Goal: Information Seeking & Learning: Learn about a topic

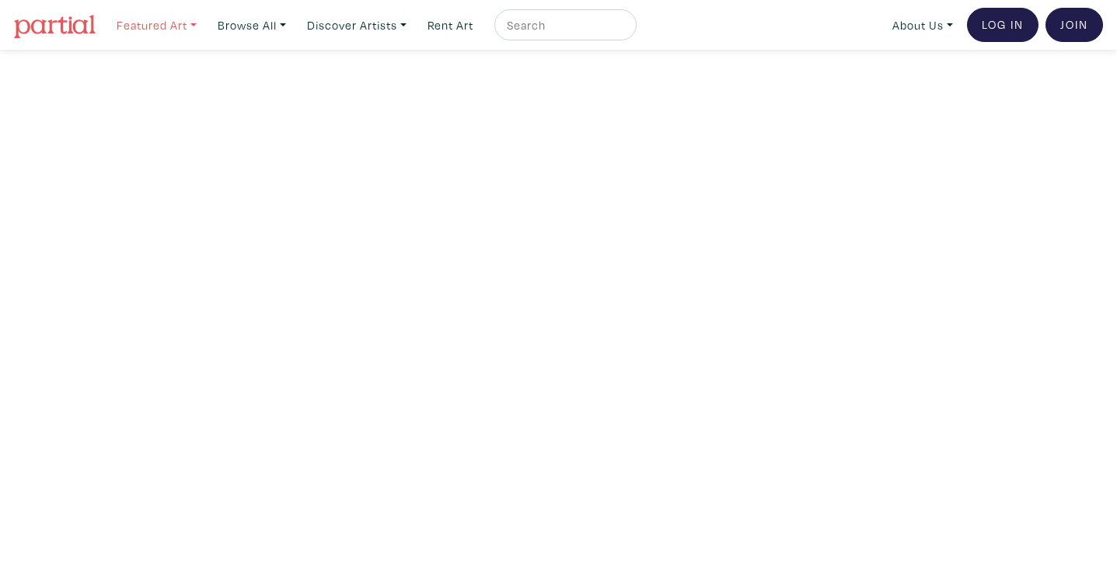
click at [172, 26] on link "Featured Art" at bounding box center [157, 25] width 94 height 32
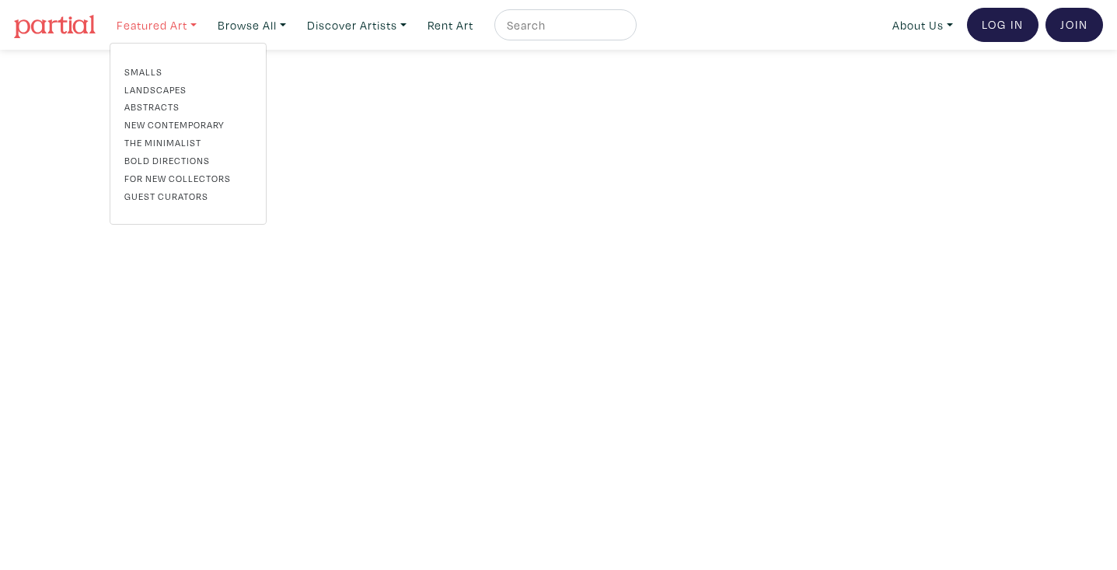
click at [151, 19] on link "Featured Art" at bounding box center [157, 25] width 94 height 32
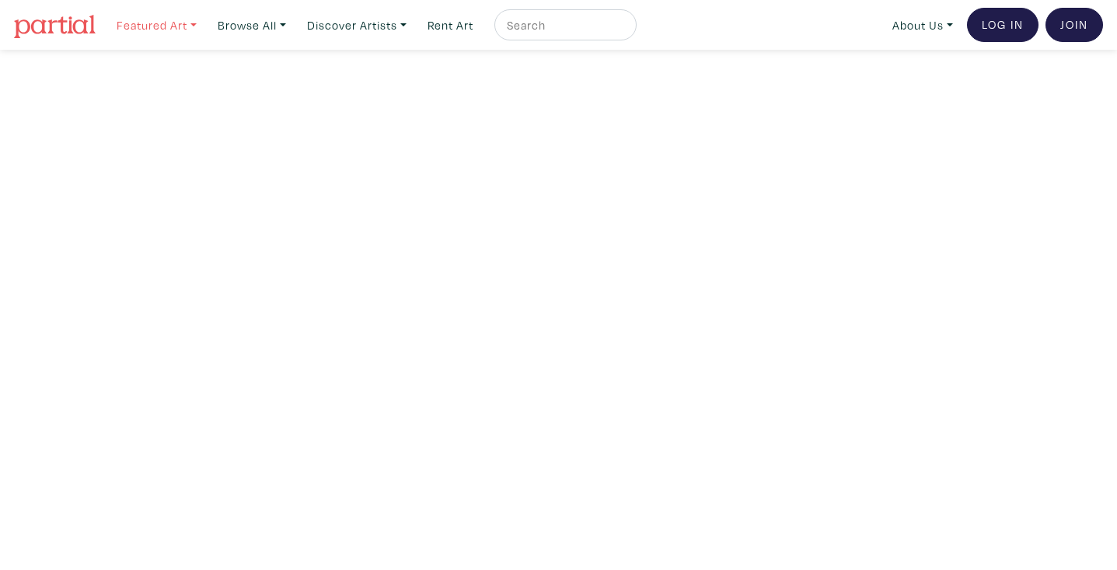
click at [184, 23] on link "Featured Art" at bounding box center [157, 25] width 94 height 32
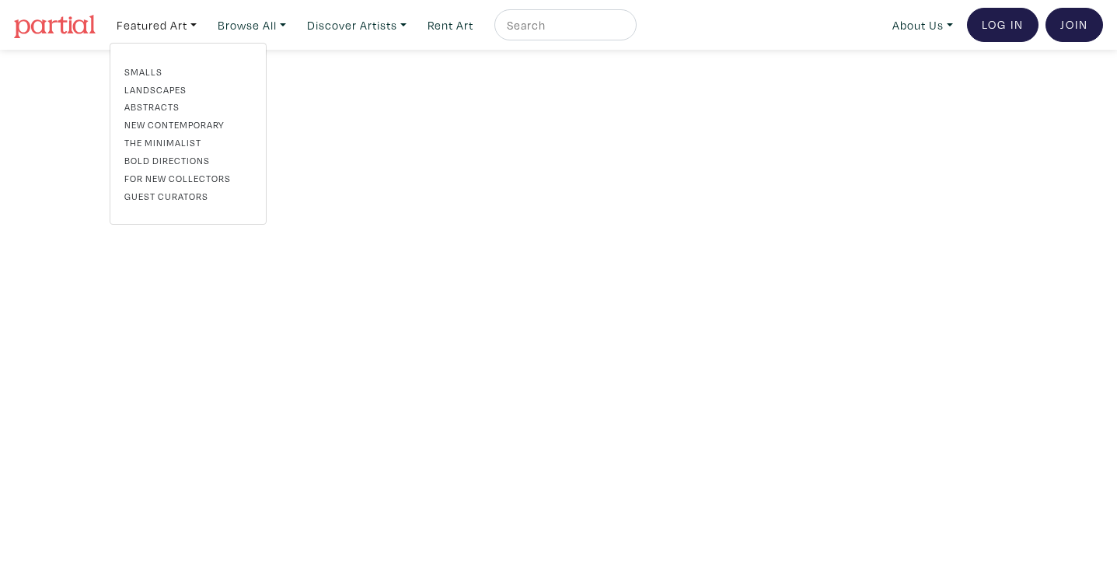
click at [151, 126] on link "New Contemporary" at bounding box center [188, 124] width 128 height 14
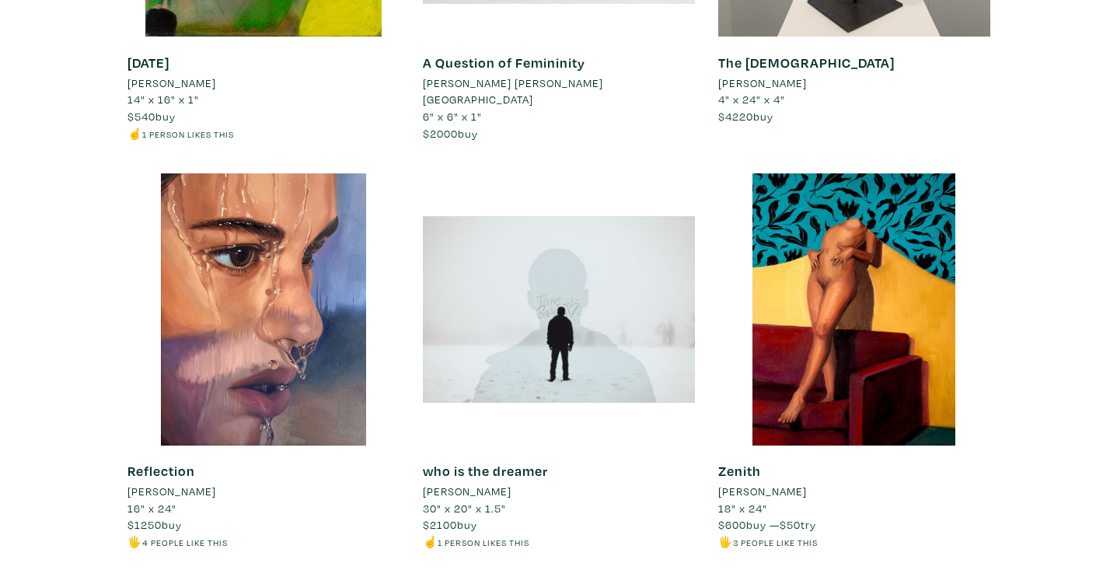
scroll to position [8855, 0]
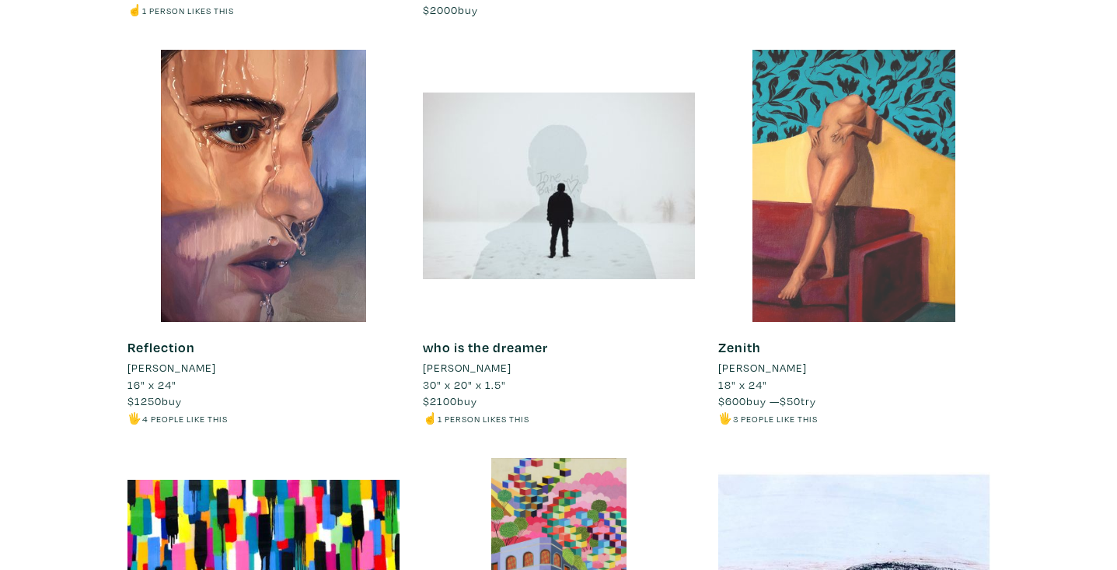
click at [865, 240] on div at bounding box center [855, 186] width 272 height 272
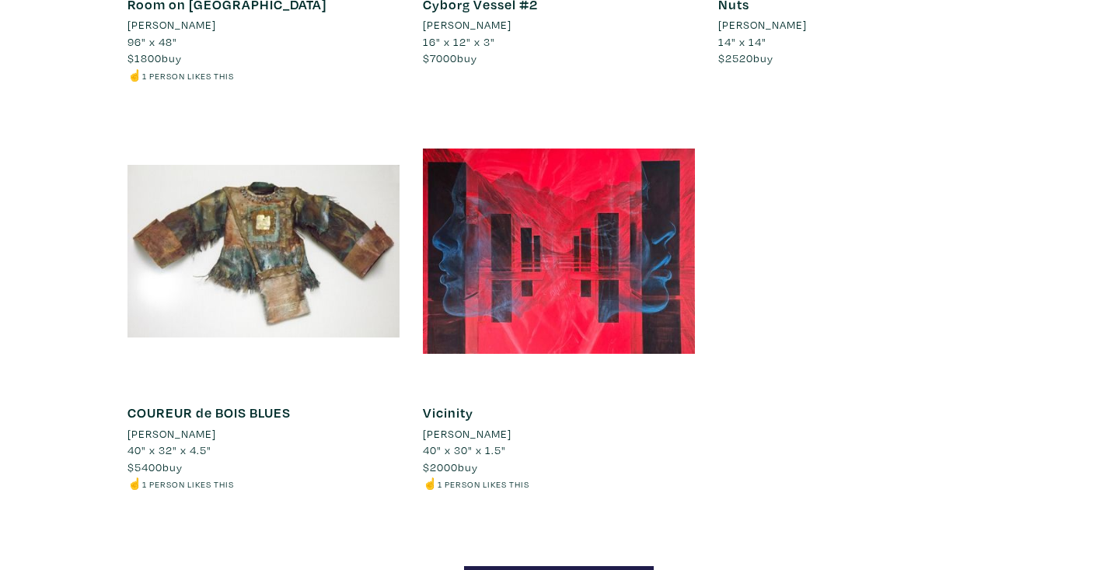
scroll to position [14943, 0]
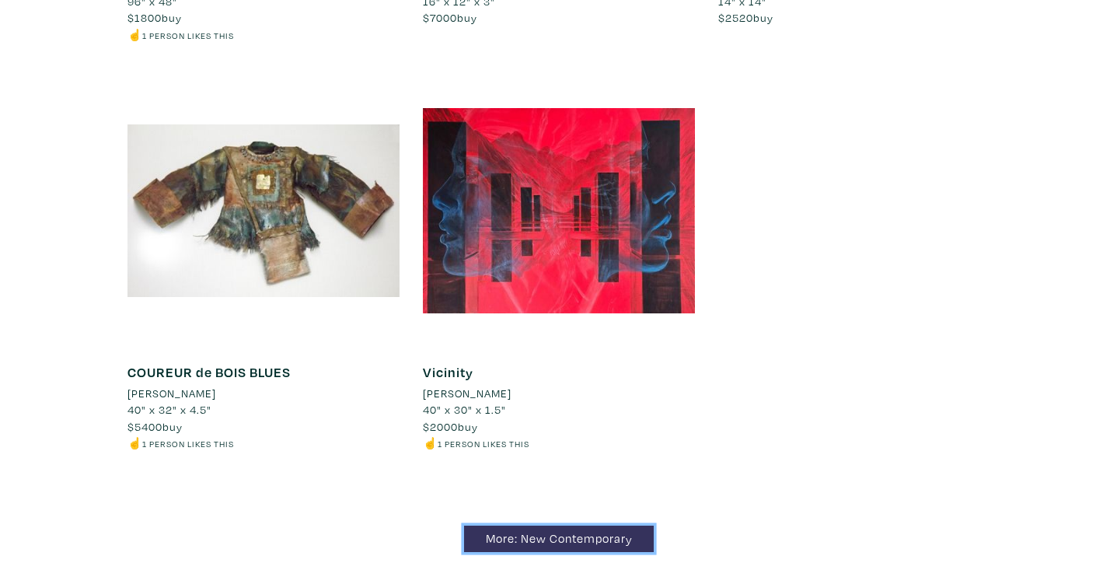
click at [645, 526] on link "More: New Contemporary" at bounding box center [559, 539] width 190 height 27
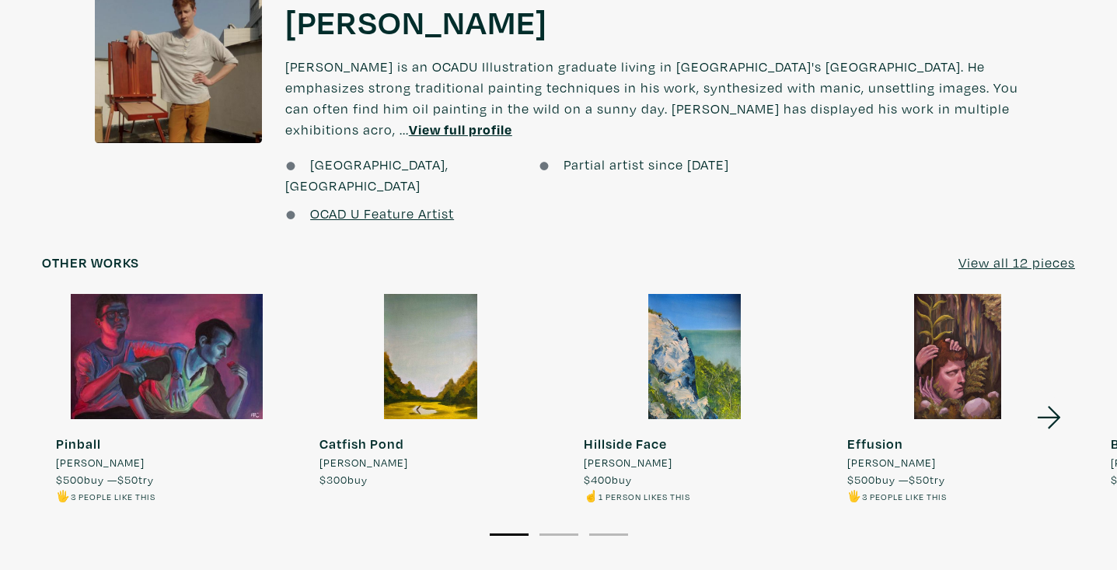
scroll to position [1309, 0]
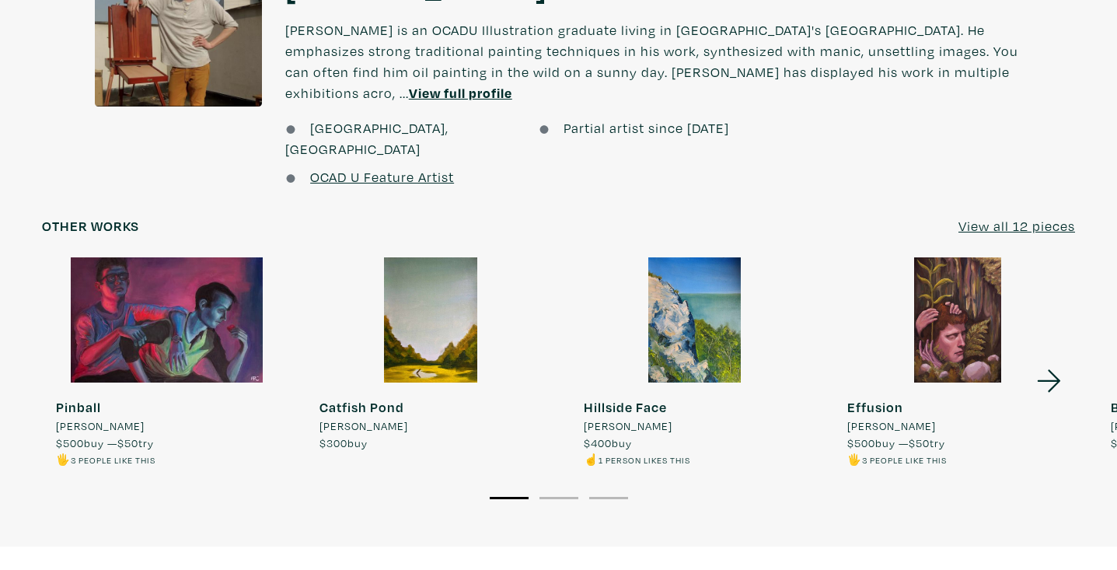
click at [1053, 360] on icon at bounding box center [1049, 381] width 53 height 42
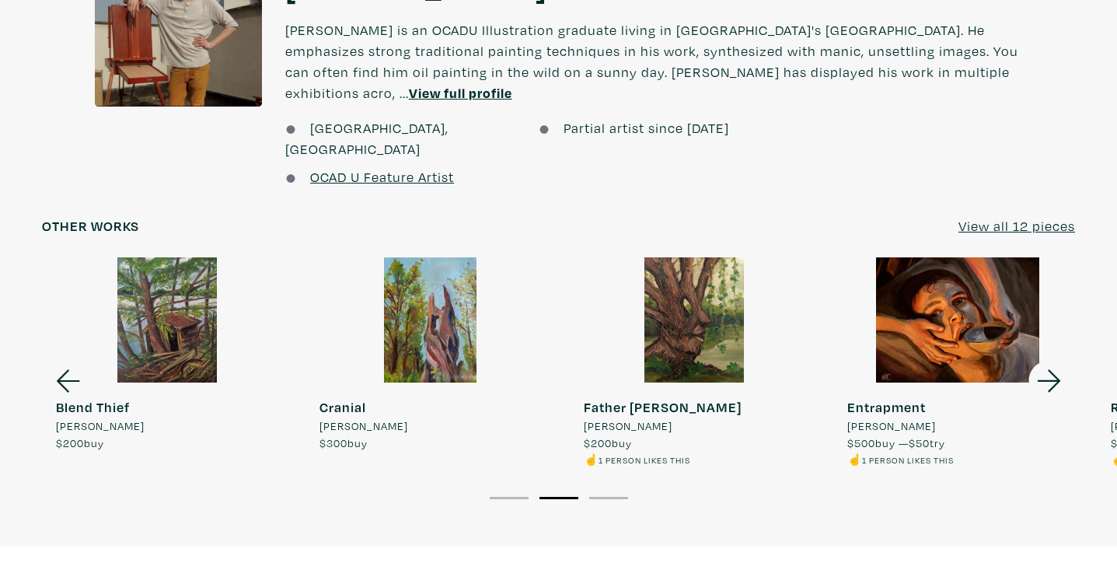
click at [1053, 360] on icon at bounding box center [1049, 381] width 53 height 42
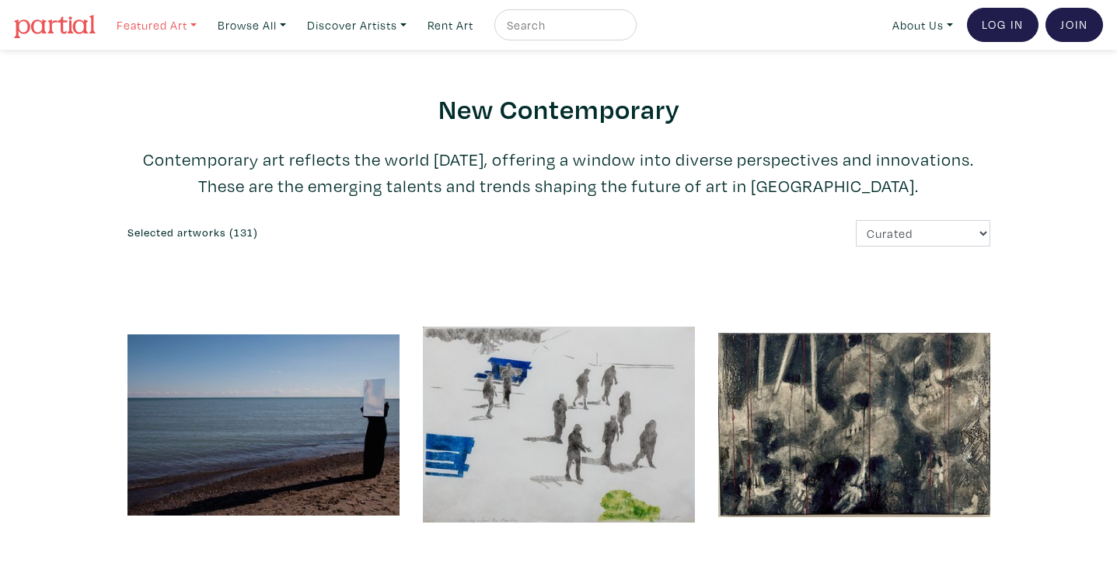
click at [173, 30] on link "Featured Art" at bounding box center [157, 25] width 94 height 32
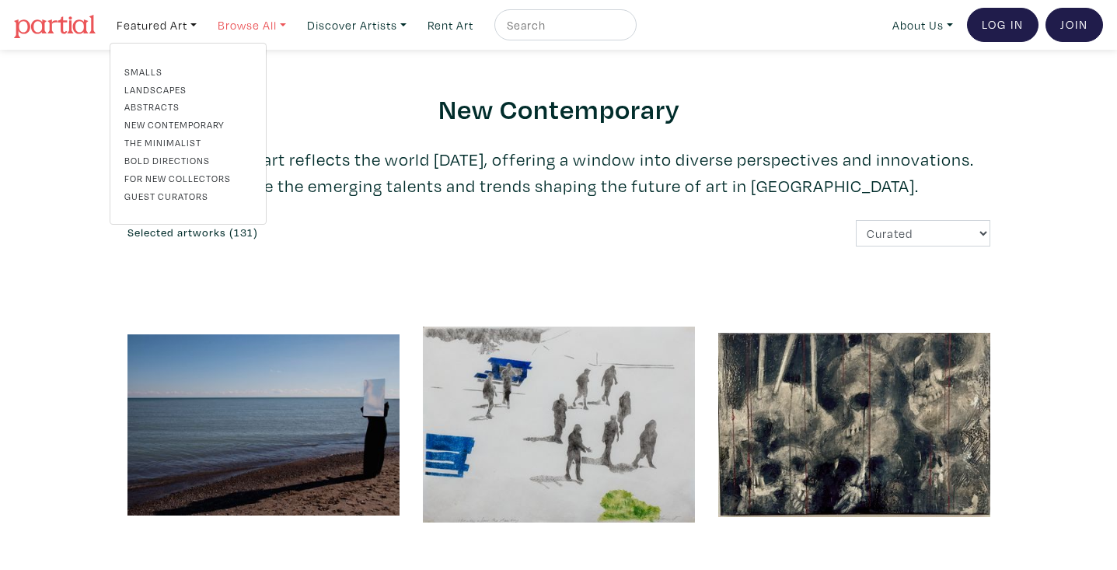
click at [264, 19] on link "Browse All" at bounding box center [252, 25] width 82 height 32
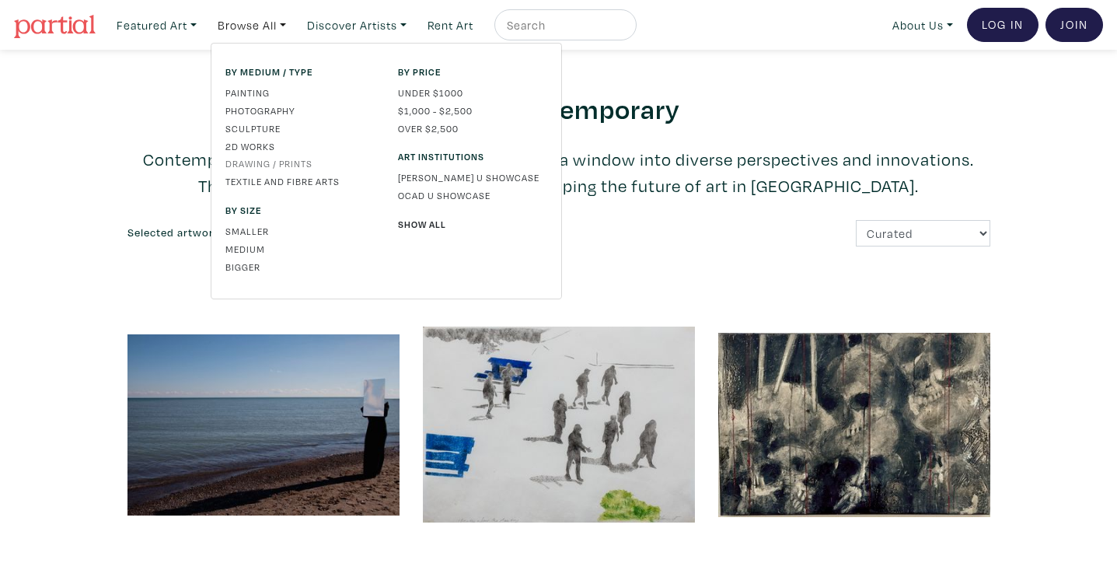
click at [262, 161] on link "Drawing / Prints" at bounding box center [300, 163] width 149 height 14
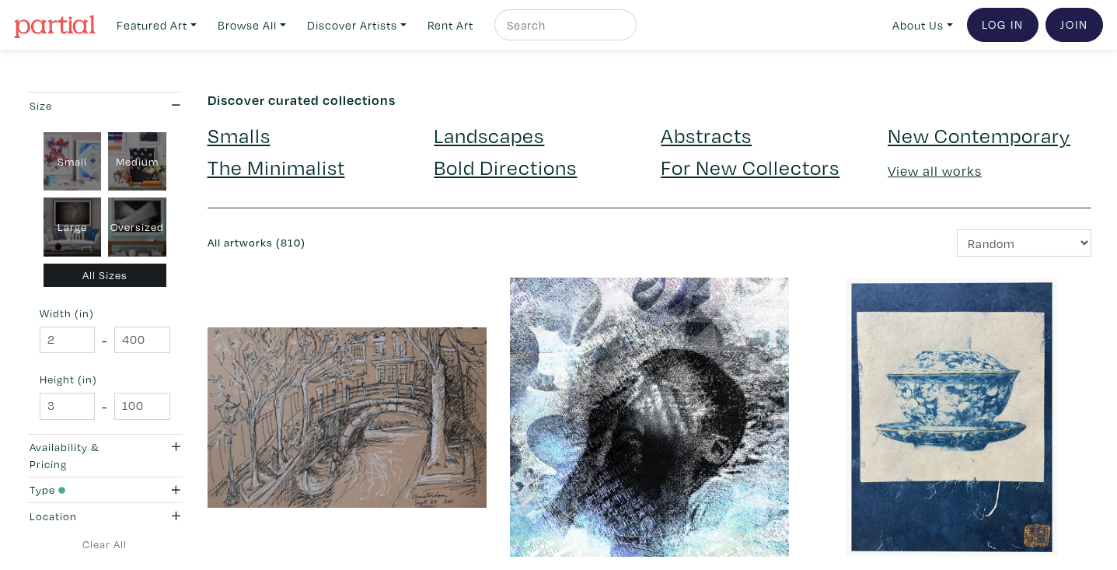
click at [262, 161] on link "The Minimalist" at bounding box center [277, 166] width 138 height 27
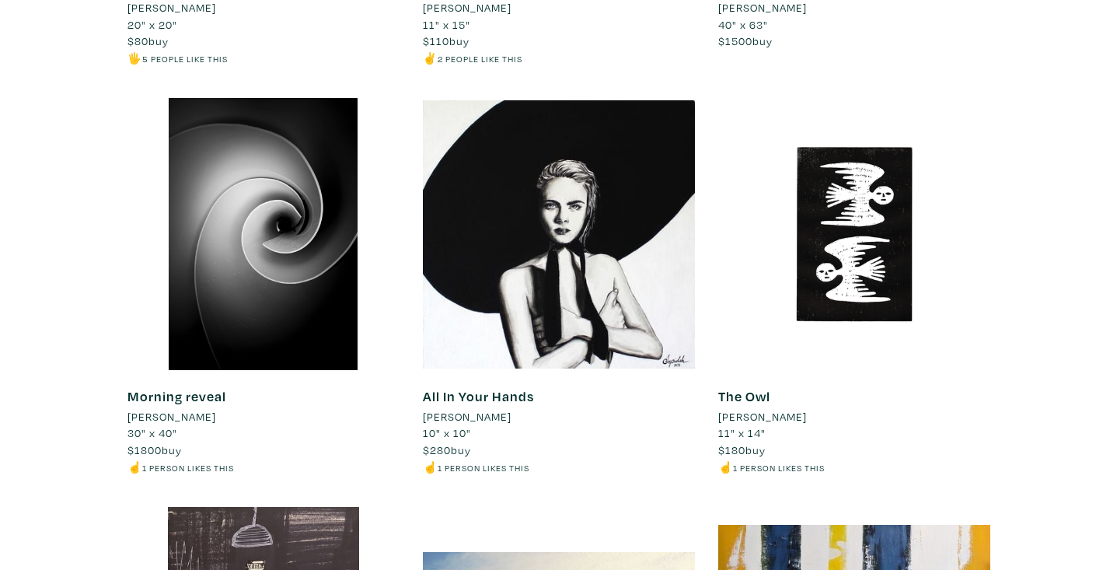
scroll to position [10836, 0]
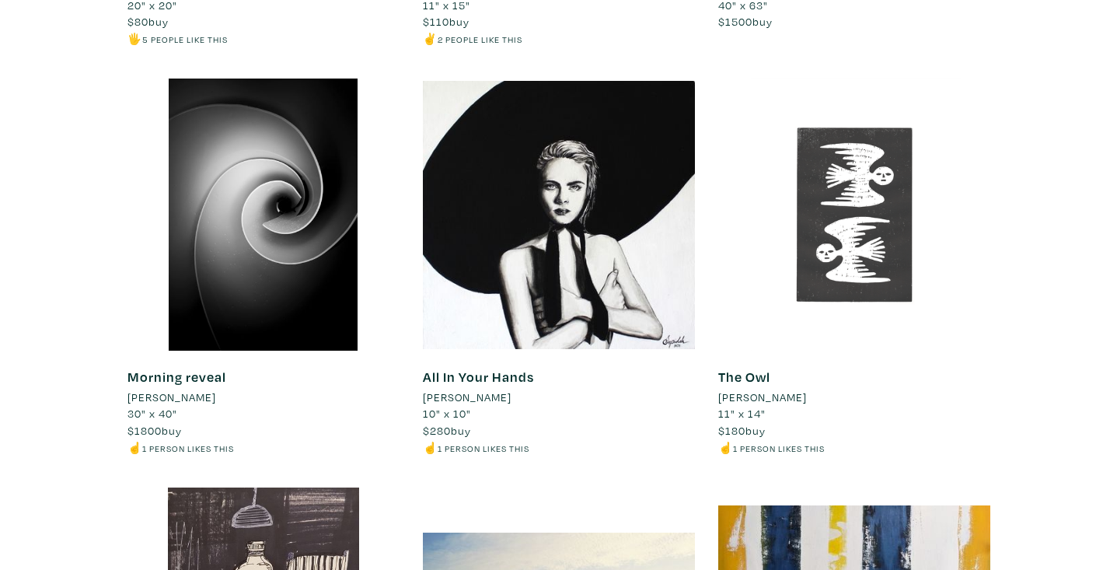
click at [869, 253] on div at bounding box center [855, 215] width 272 height 272
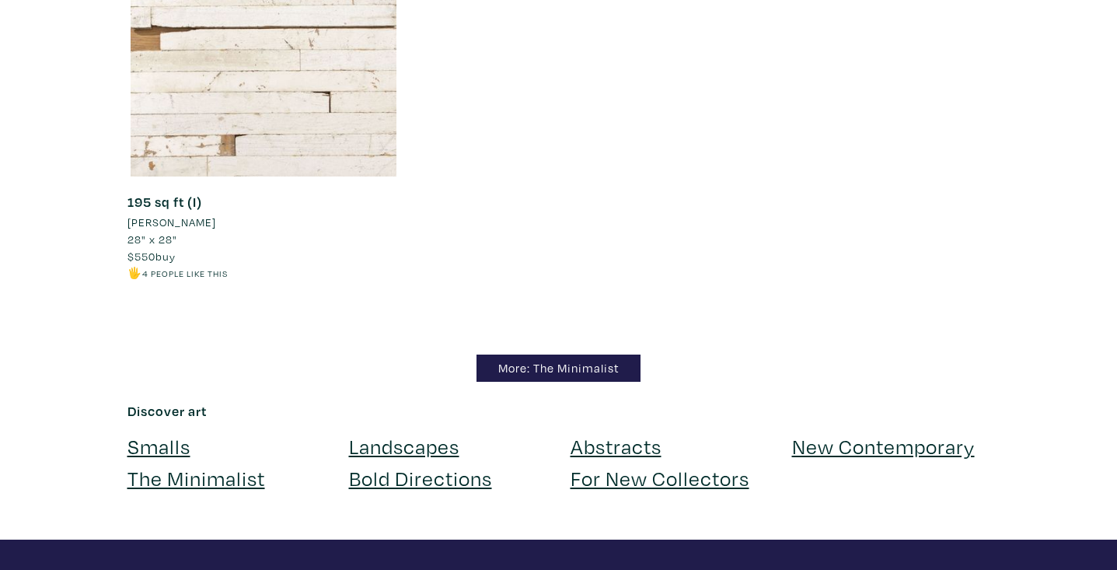
scroll to position [13904, 0]
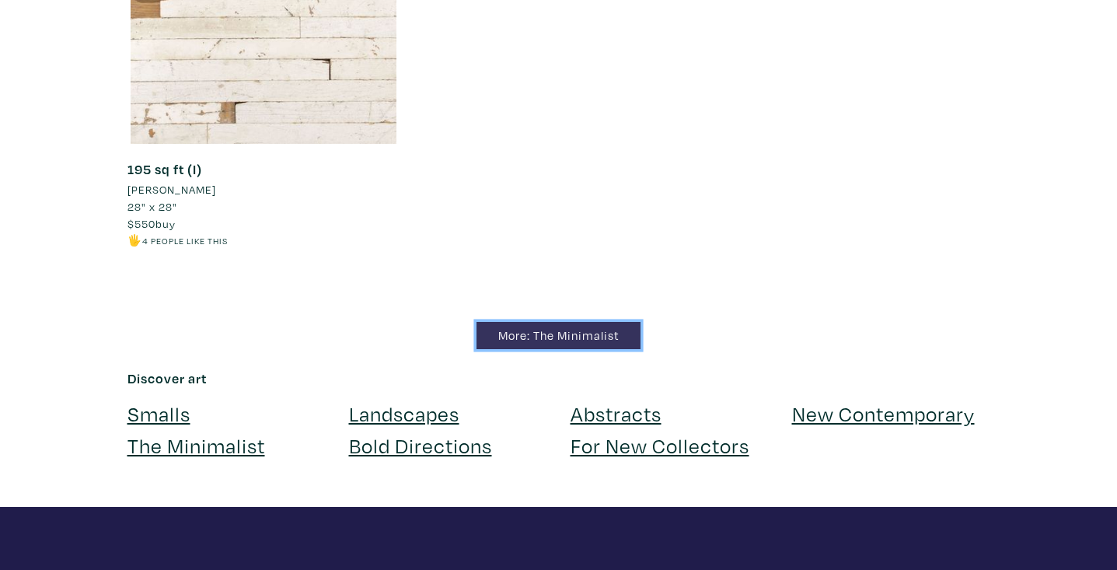
click at [631, 346] on link "More: The Minimalist" at bounding box center [559, 335] width 164 height 27
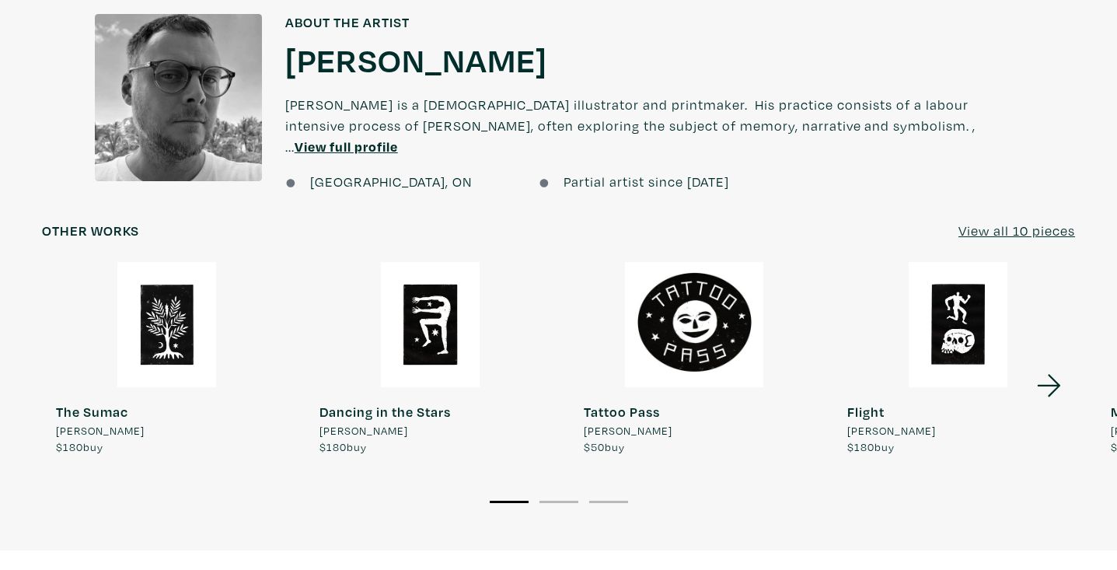
scroll to position [1160, 0]
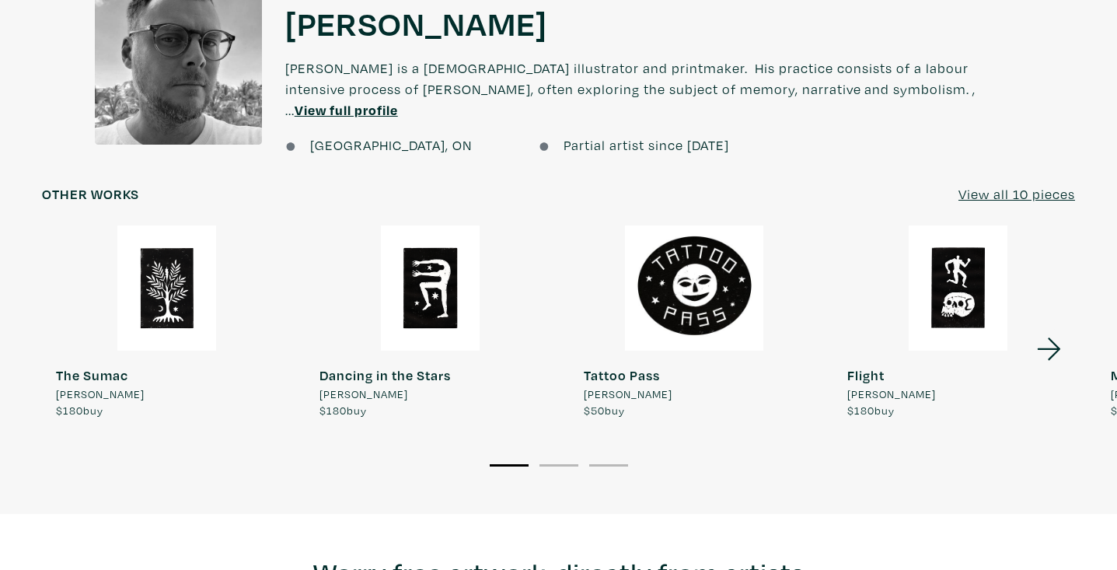
click at [398, 101] on u "View full profile" at bounding box center [346, 110] width 103 height 18
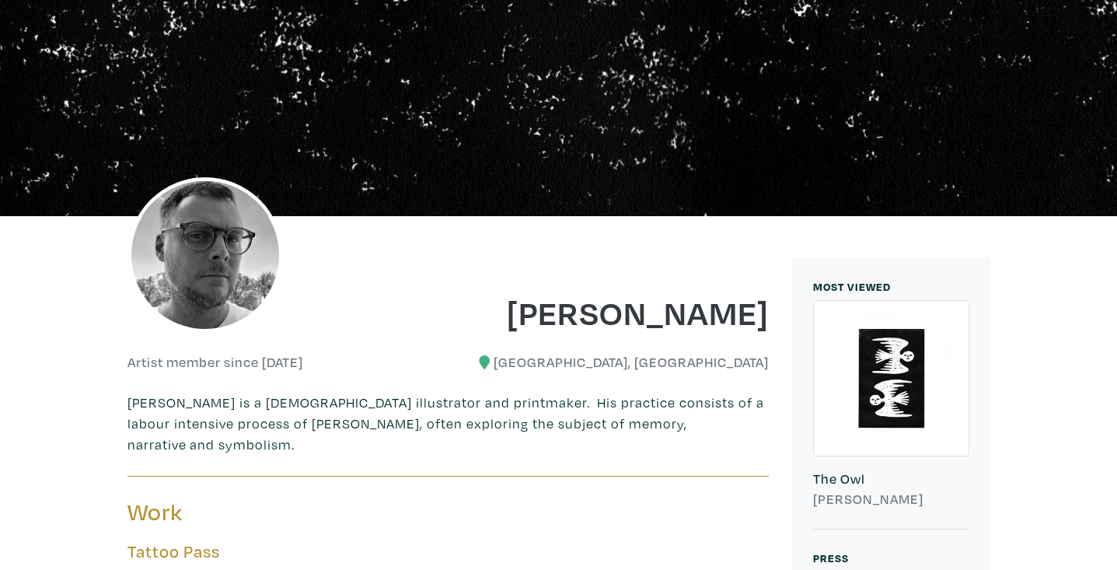
scroll to position [119, 0]
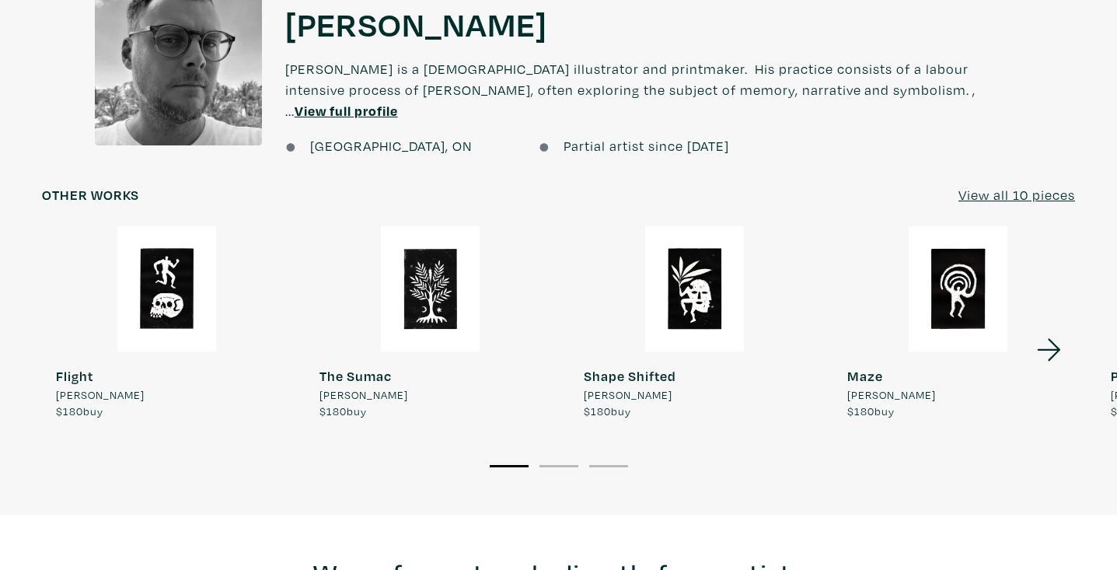
click at [1053, 338] on icon at bounding box center [1048, 349] width 23 height 23
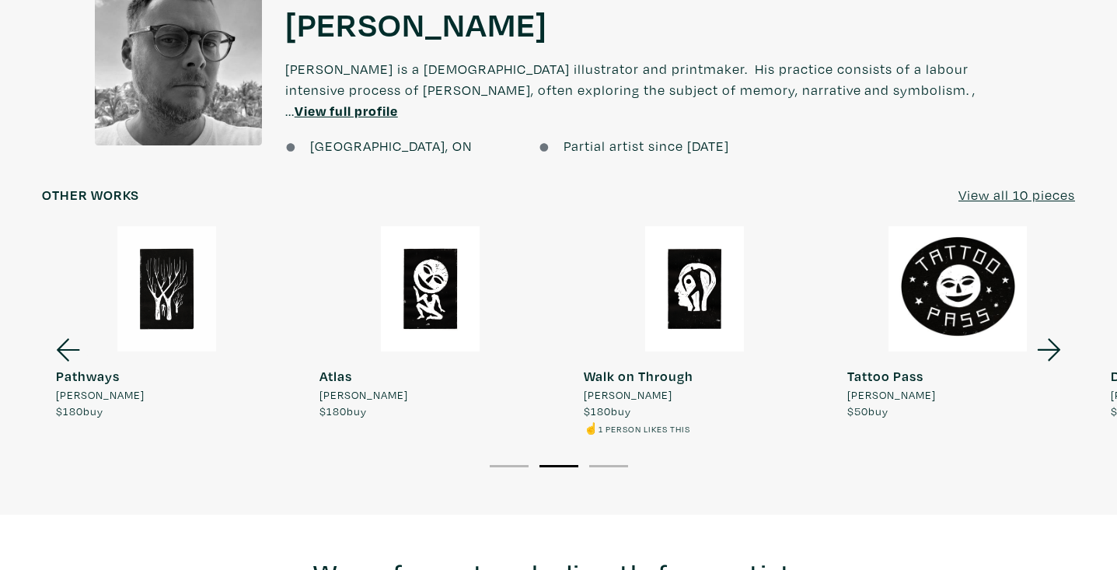
click at [1053, 338] on icon at bounding box center [1048, 349] width 23 height 23
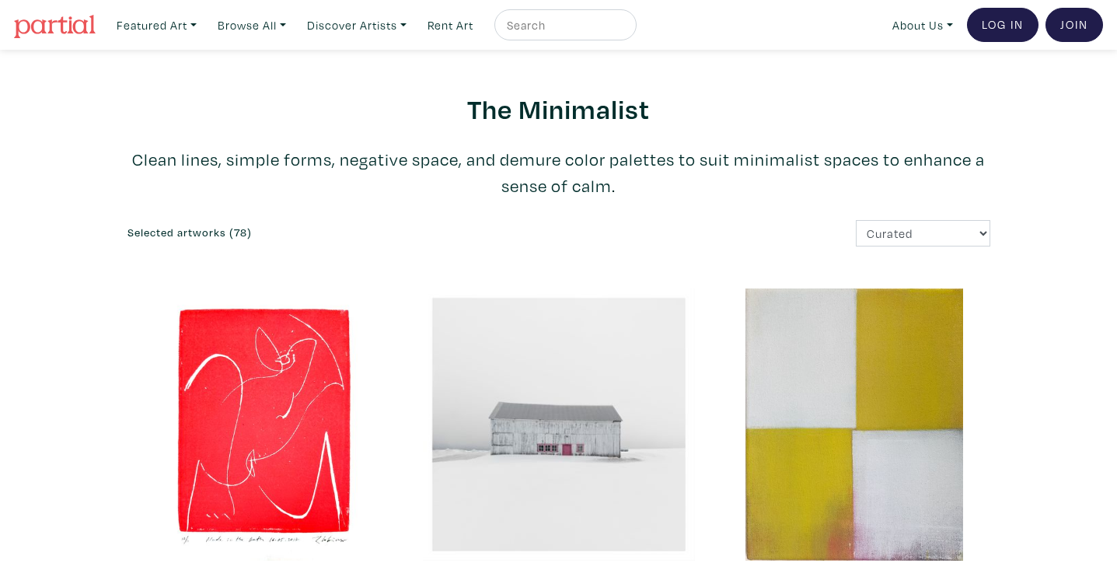
click at [578, 26] on input "text" at bounding box center [563, 25] width 117 height 19
type input "space"
click at [625, 30] on button "submit" at bounding box center [625, 30] width 0 height 0
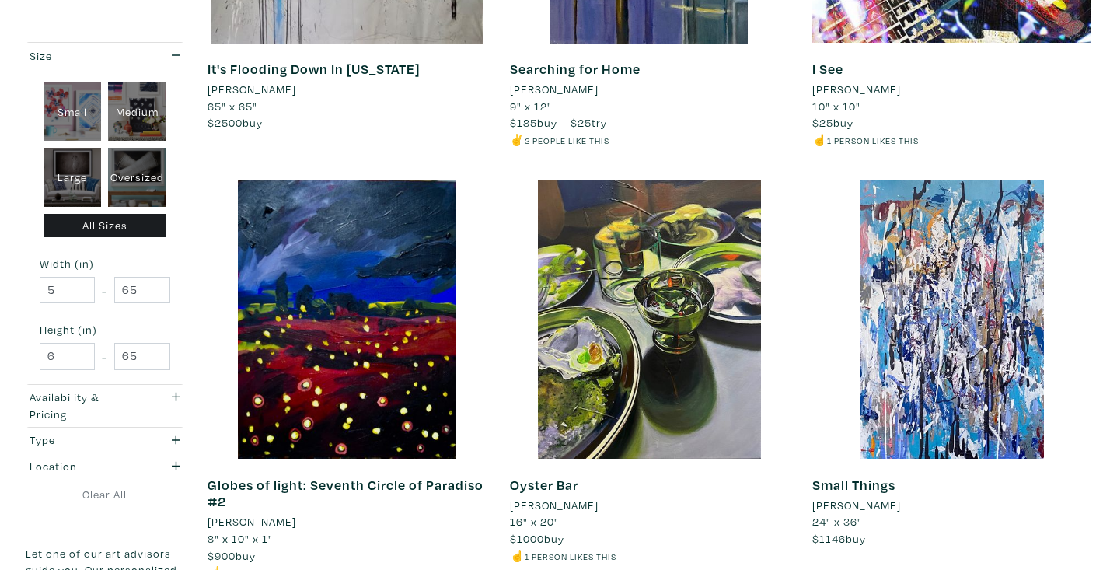
scroll to position [1347, 0]
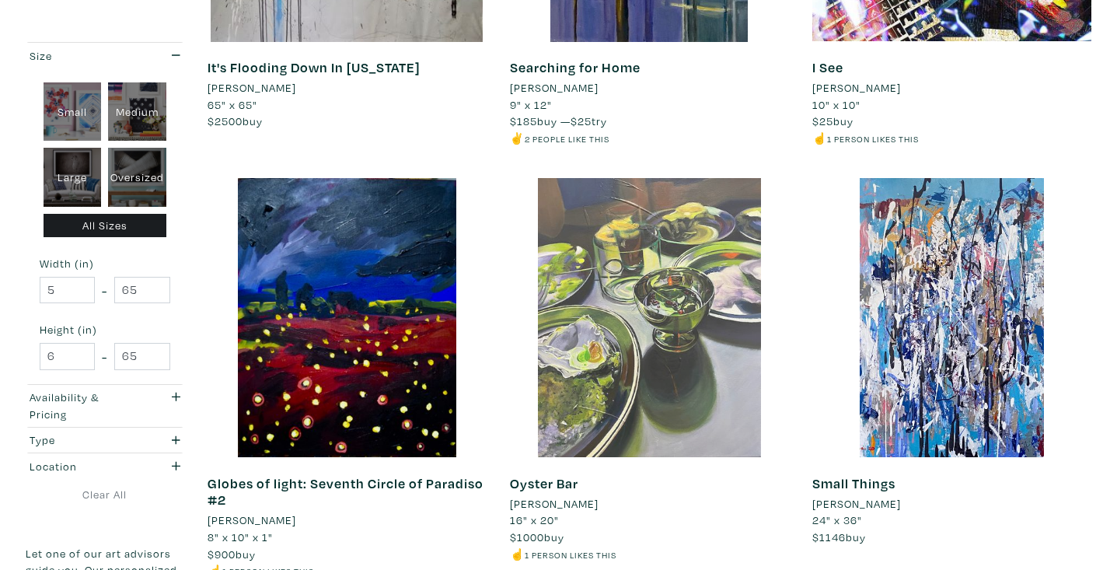
click at [635, 211] on div at bounding box center [649, 317] width 279 height 279
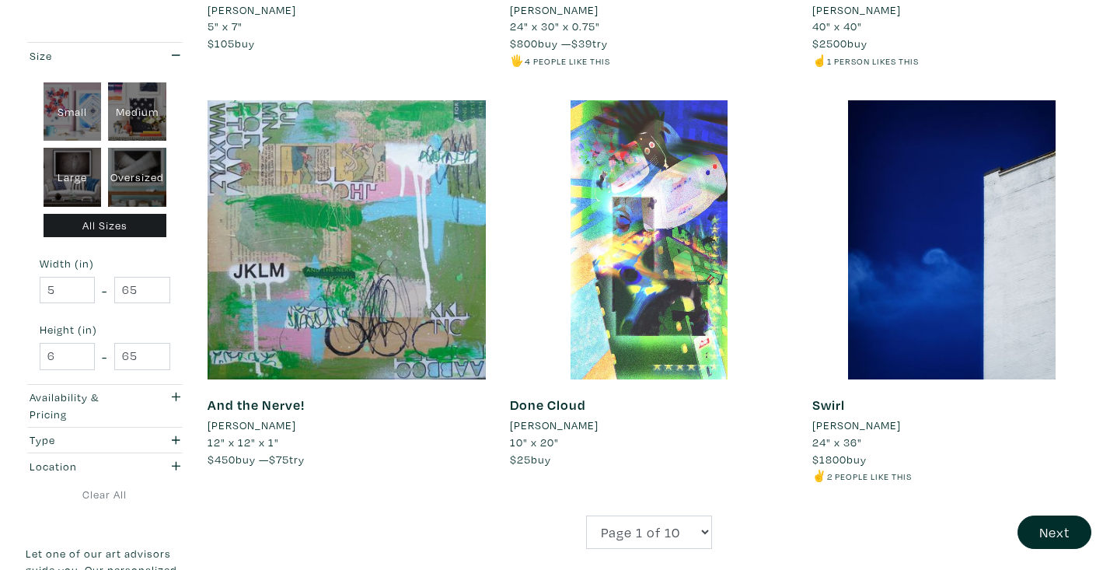
scroll to position [3174, 0]
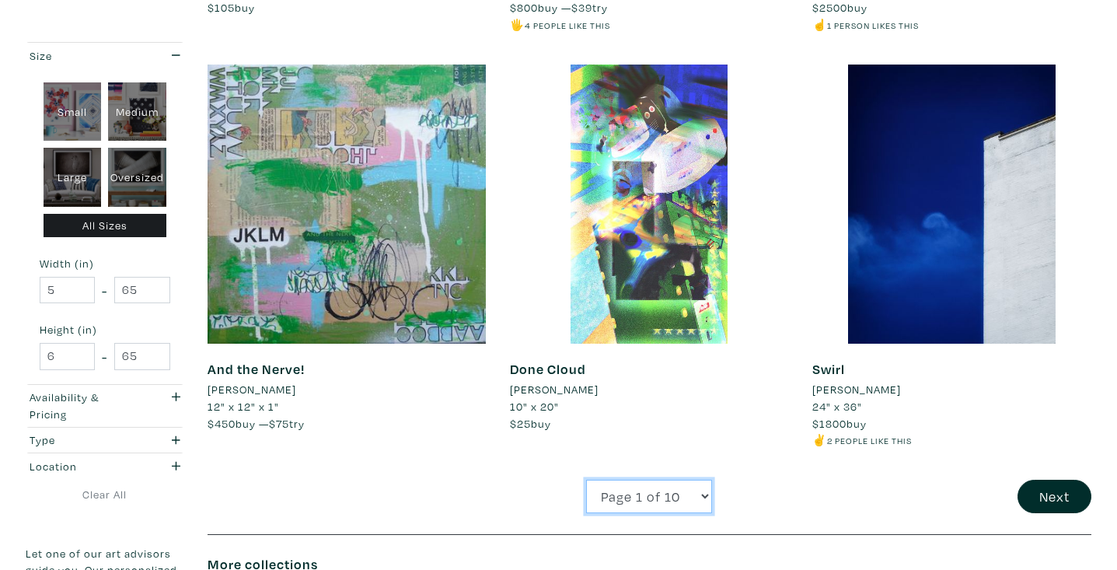
click at [694, 489] on select "Page 1 of 10 Page 2 of 10 Page 3 of 10 Page 4 of 10 Page 5 of 10 Page 6 of 10 P…" at bounding box center [649, 496] width 126 height 33
select select "2"
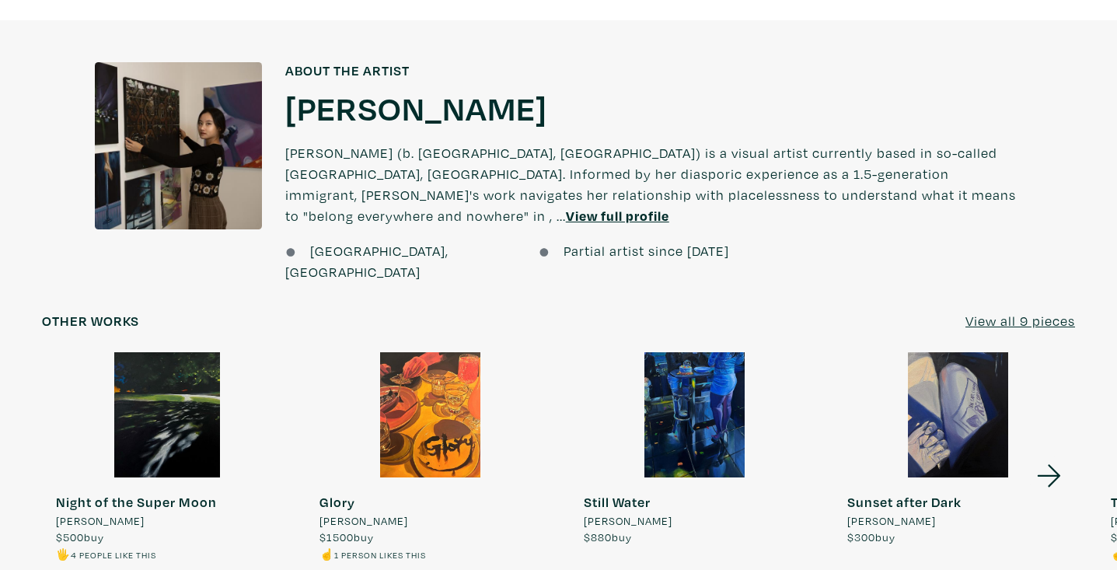
scroll to position [1180, 0]
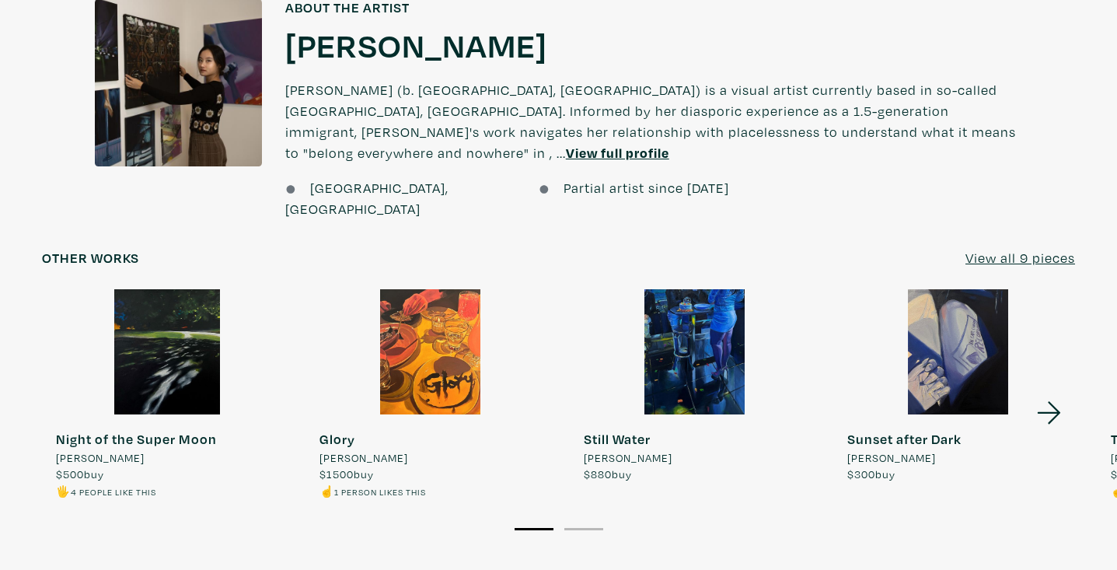
click at [1055, 392] on icon at bounding box center [1049, 413] width 53 height 42
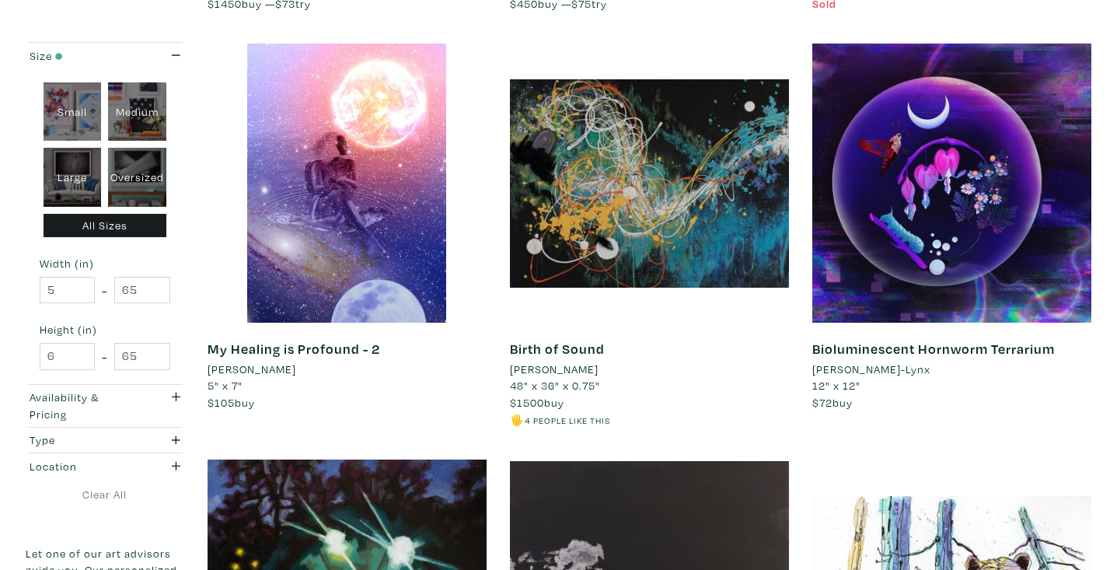
scroll to position [647, 0]
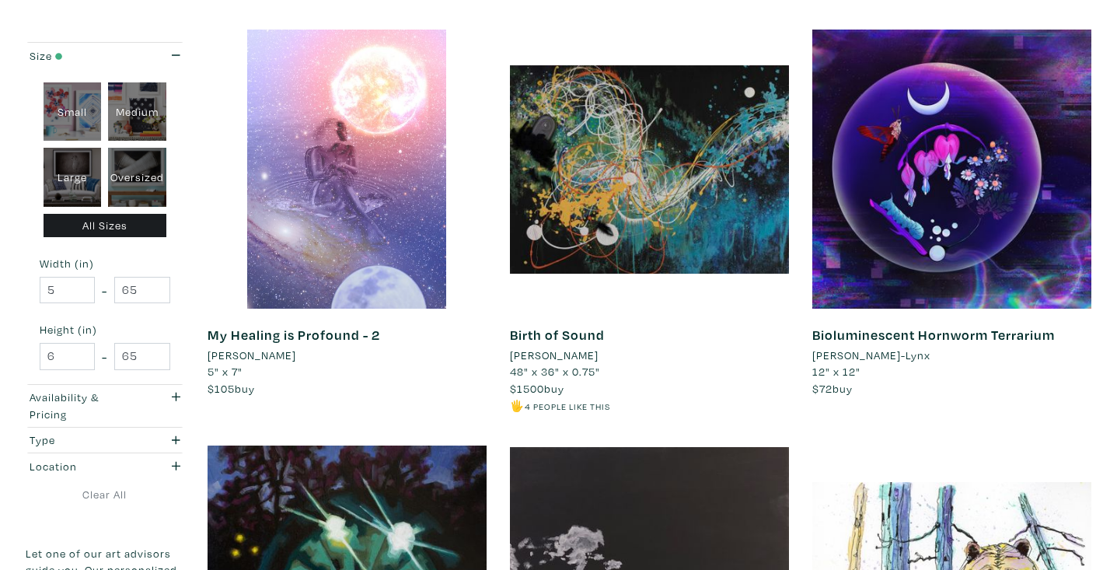
click at [400, 248] on div at bounding box center [347, 169] width 279 height 279
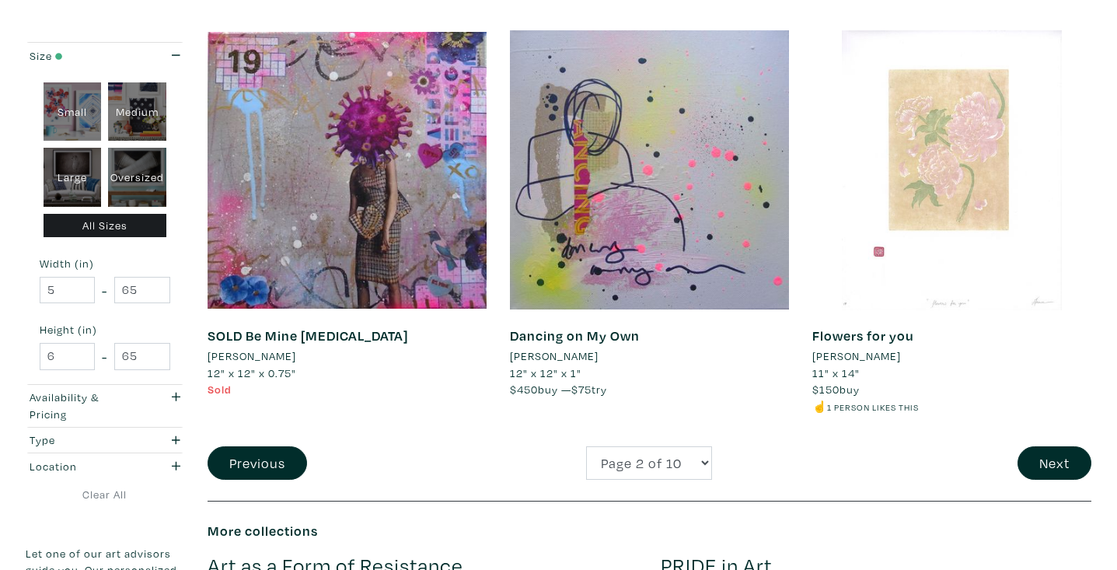
scroll to position [3092, 0]
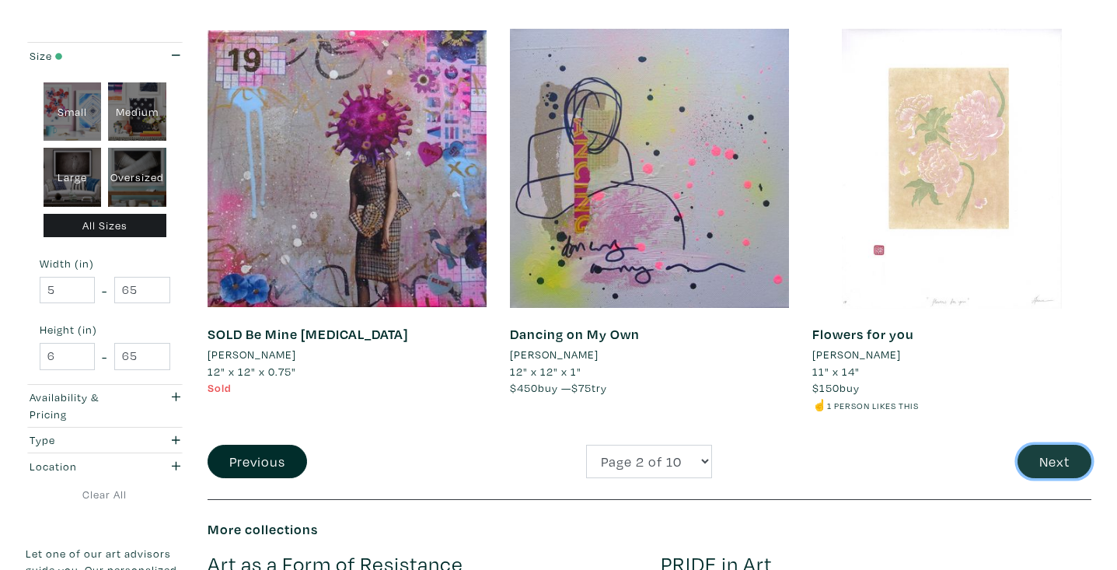
click at [1046, 462] on button "Next" at bounding box center [1055, 461] width 74 height 33
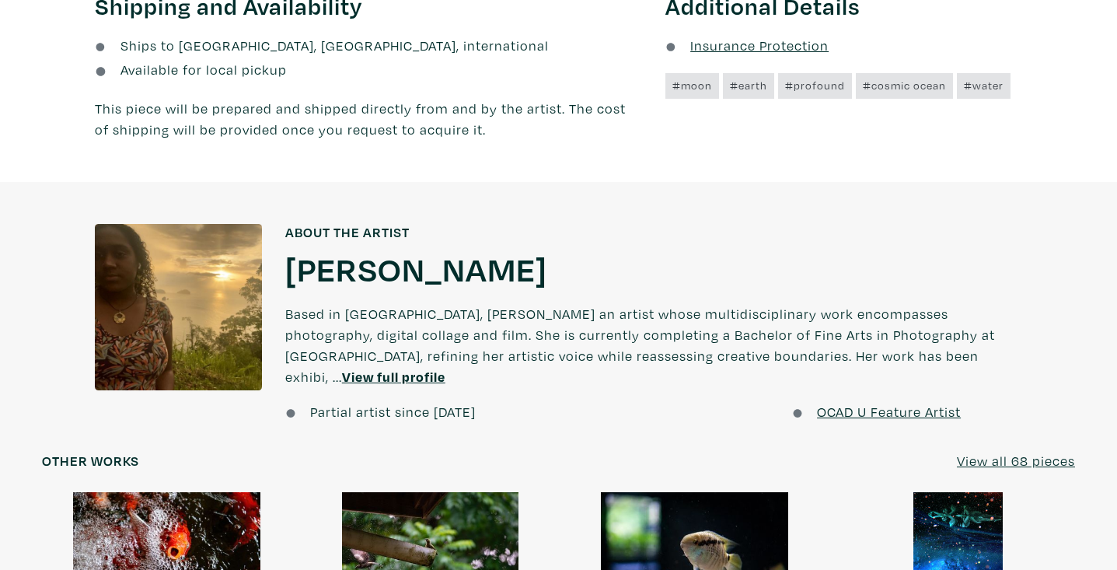
scroll to position [1077, 0]
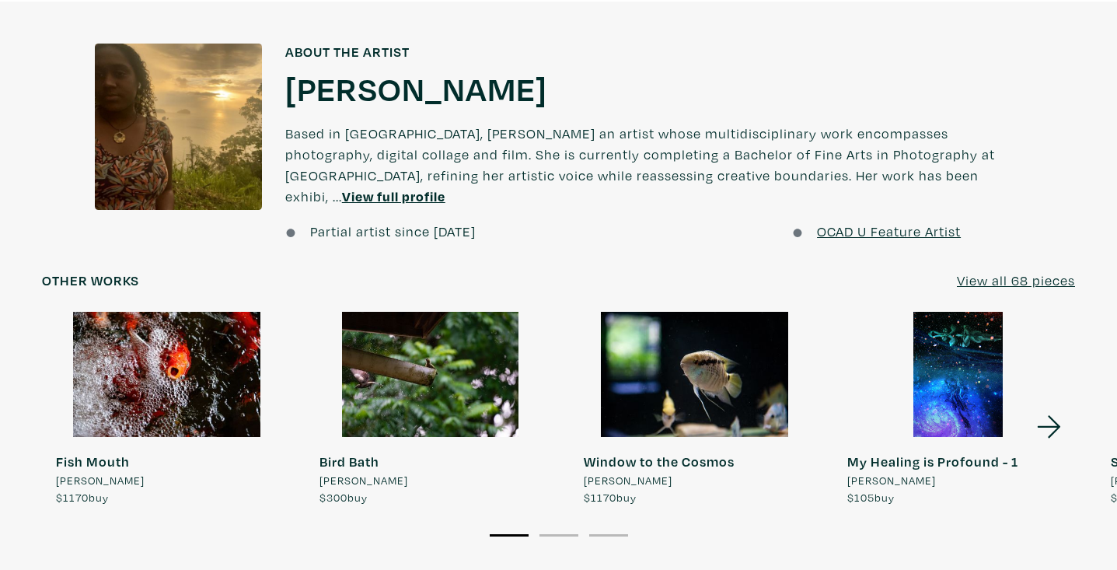
click at [937, 358] on div at bounding box center [959, 374] width 250 height 125
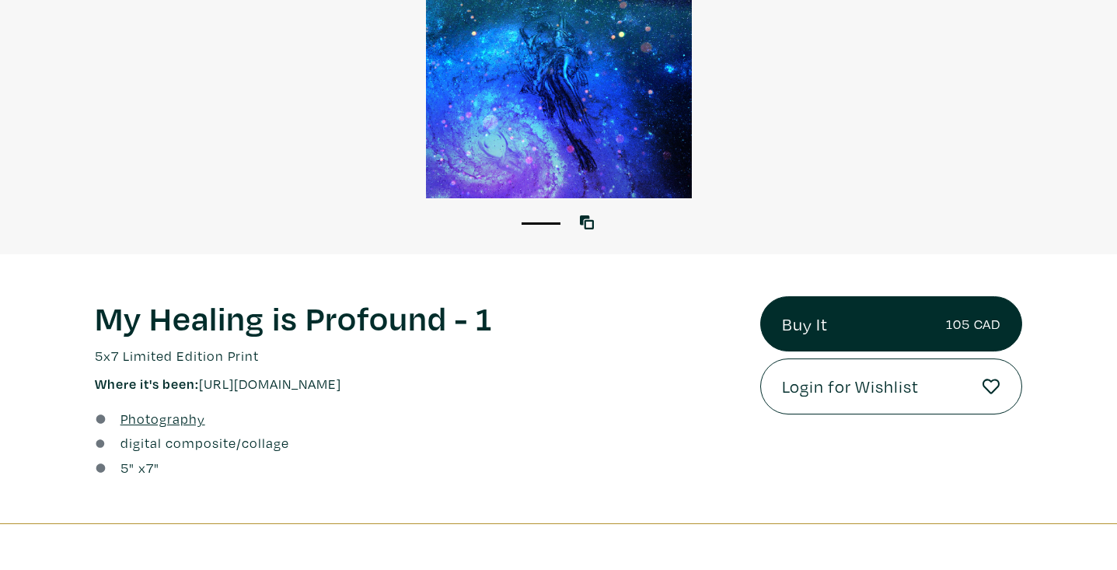
scroll to position [347, 0]
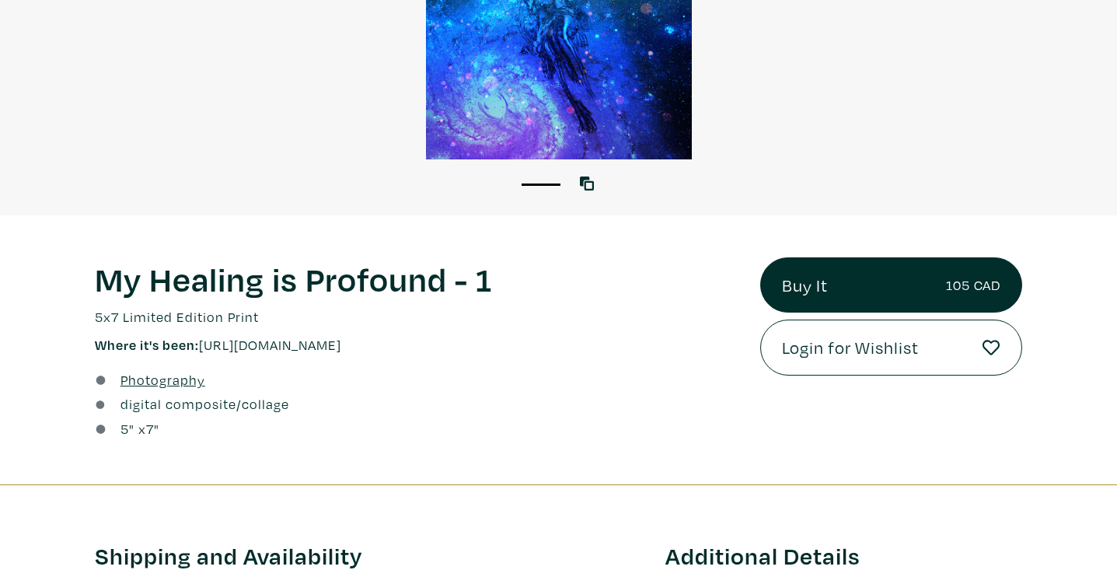
click at [390, 348] on p "Where it's been: https://anyflip.com/bktrb/gxcm/" at bounding box center [416, 344] width 642 height 21
drag, startPoint x: 207, startPoint y: 348, endPoint x: 424, endPoint y: 351, distance: 217.0
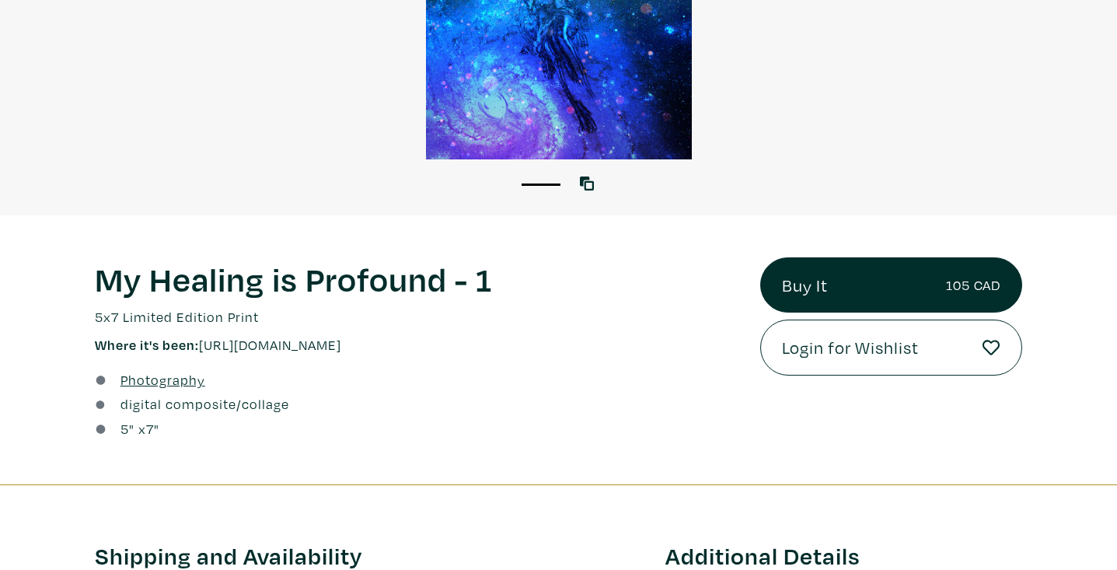
click at [424, 351] on p "Where it's been: https://anyflip.com/bktrb/gxcm/" at bounding box center [416, 344] width 642 height 21
copy p "[URL][DOMAIN_NAME]"
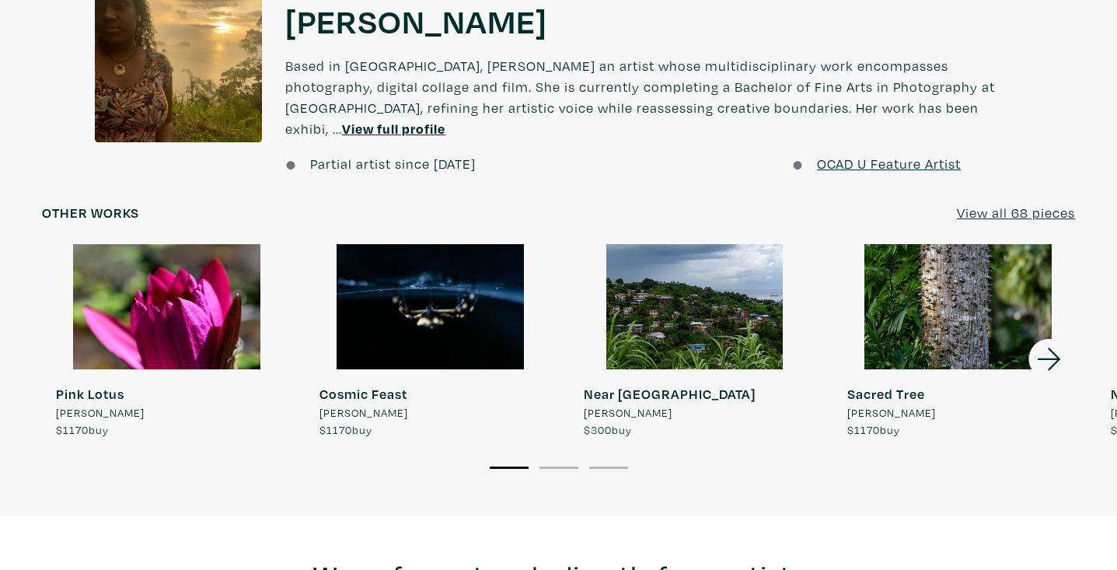
scroll to position [1214, 0]
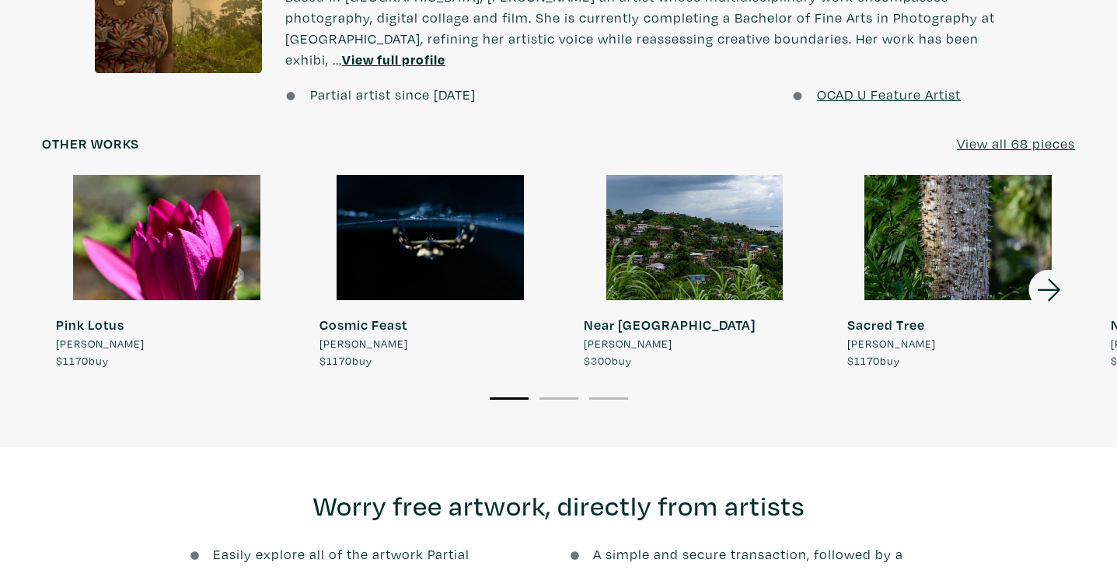
click at [401, 237] on div at bounding box center [431, 237] width 250 height 125
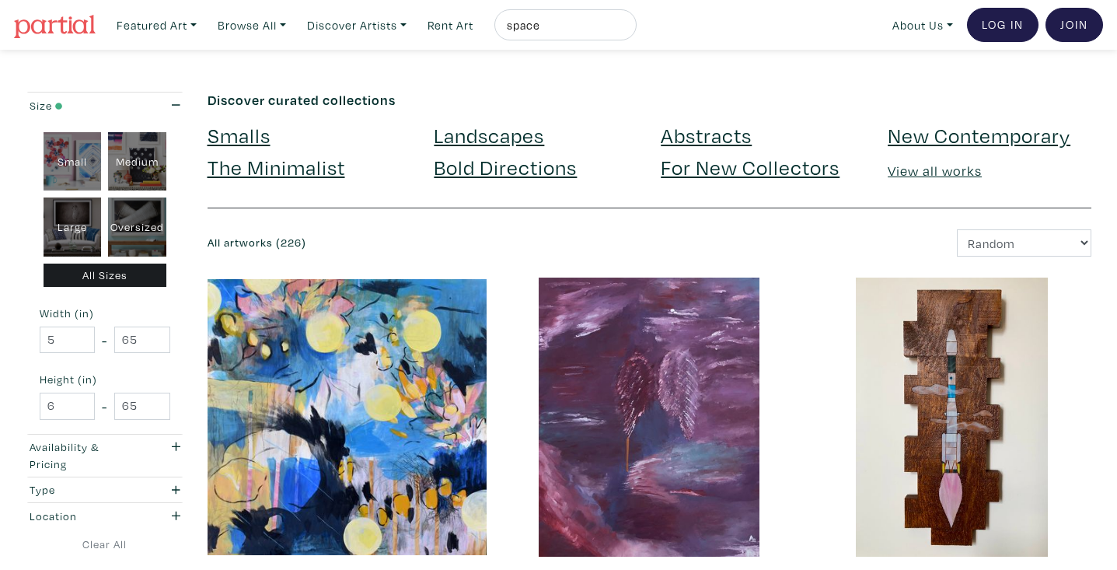
drag, startPoint x: 592, startPoint y: 22, endPoint x: 510, endPoint y: 14, distance: 82.0
click at [510, 14] on div "space" at bounding box center [566, 24] width 142 height 31
type input "nebula"
click at [625, 30] on button "submit" at bounding box center [625, 30] width 0 height 0
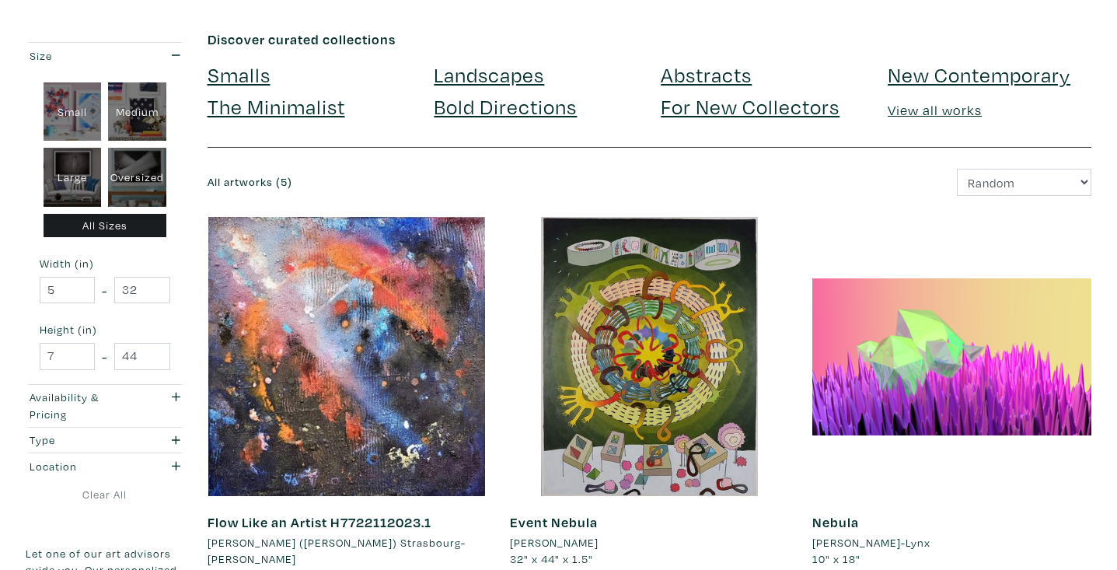
scroll to position [108, 0]
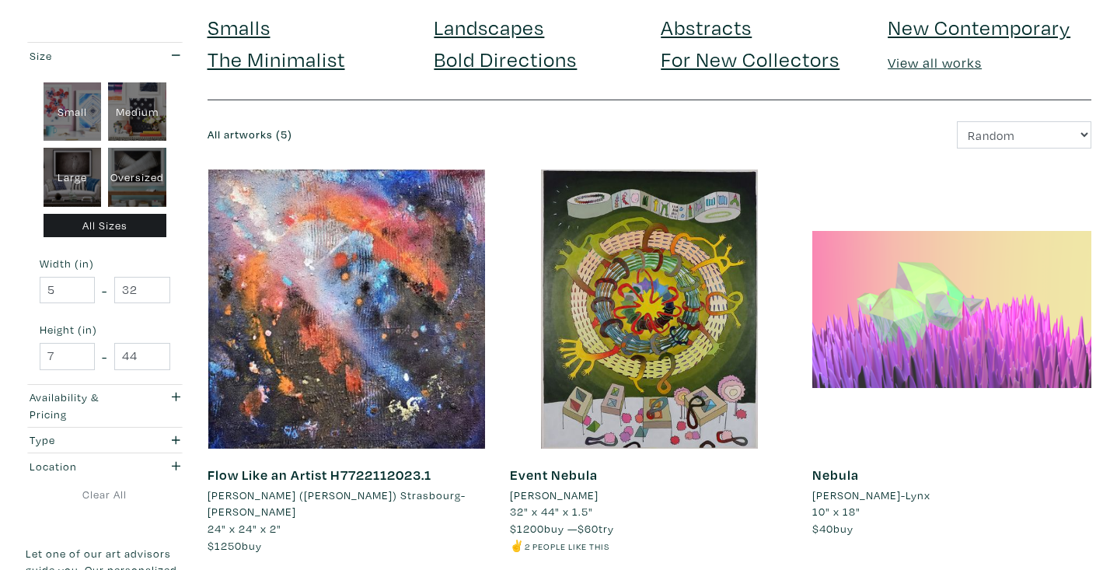
click at [987, 287] on div at bounding box center [952, 309] width 279 height 279
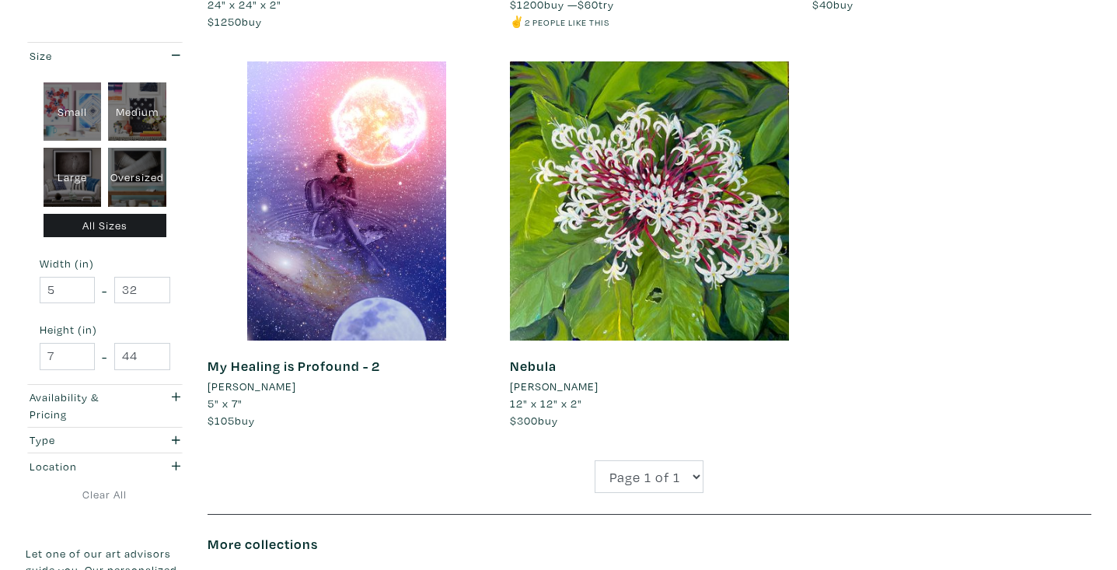
scroll to position [0, 0]
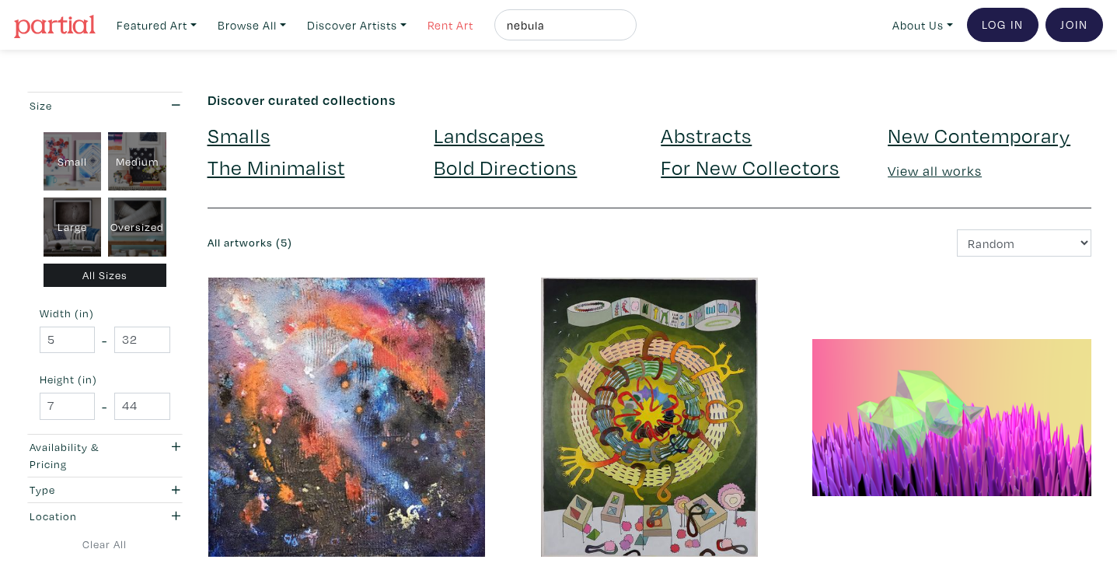
drag, startPoint x: 567, startPoint y: 24, endPoint x: 465, endPoint y: 16, distance: 102.2
click at [466, 16] on ul "Featured Art Smalls Landscapes Abstracts New Contemporary The Minimalist Bold D…" at bounding box center [373, 25] width 527 height 32
type input "galaxy"
click at [625, 30] on button "submit" at bounding box center [625, 30] width 0 height 0
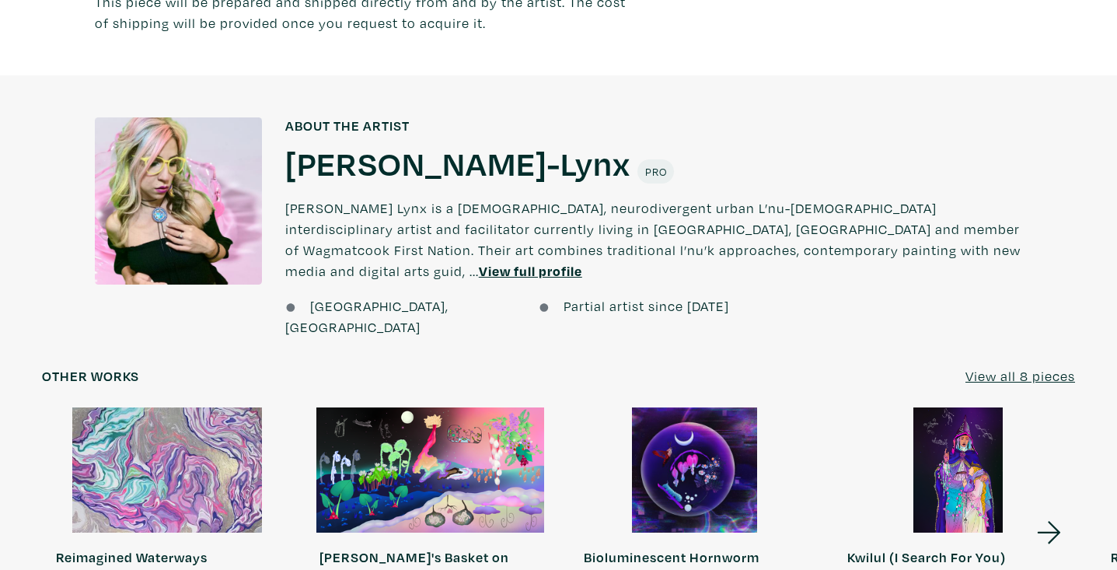
scroll to position [1026, 0]
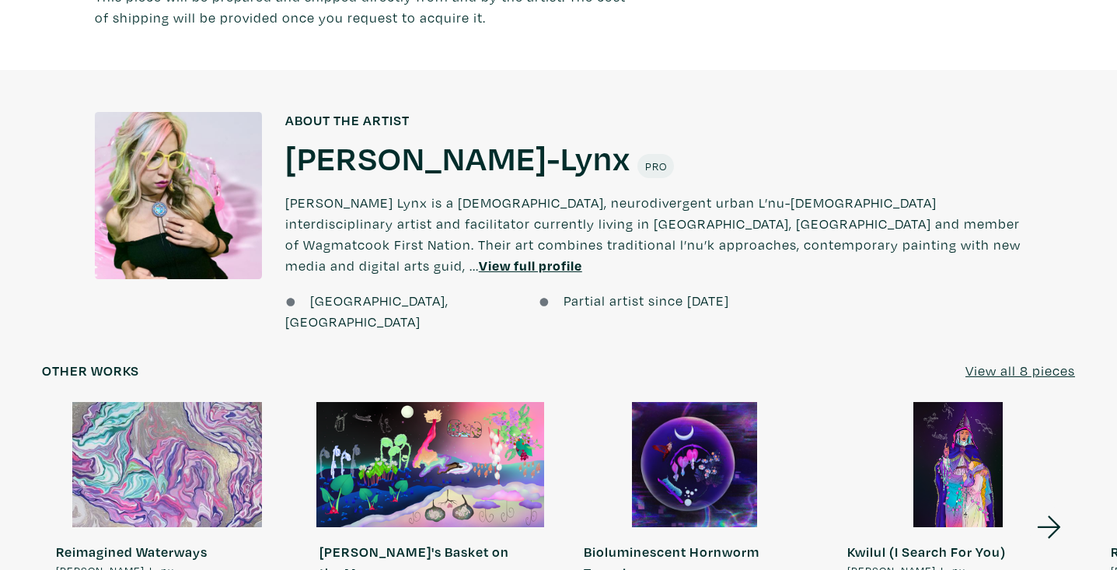
click at [1046, 506] on icon at bounding box center [1049, 527] width 53 height 42
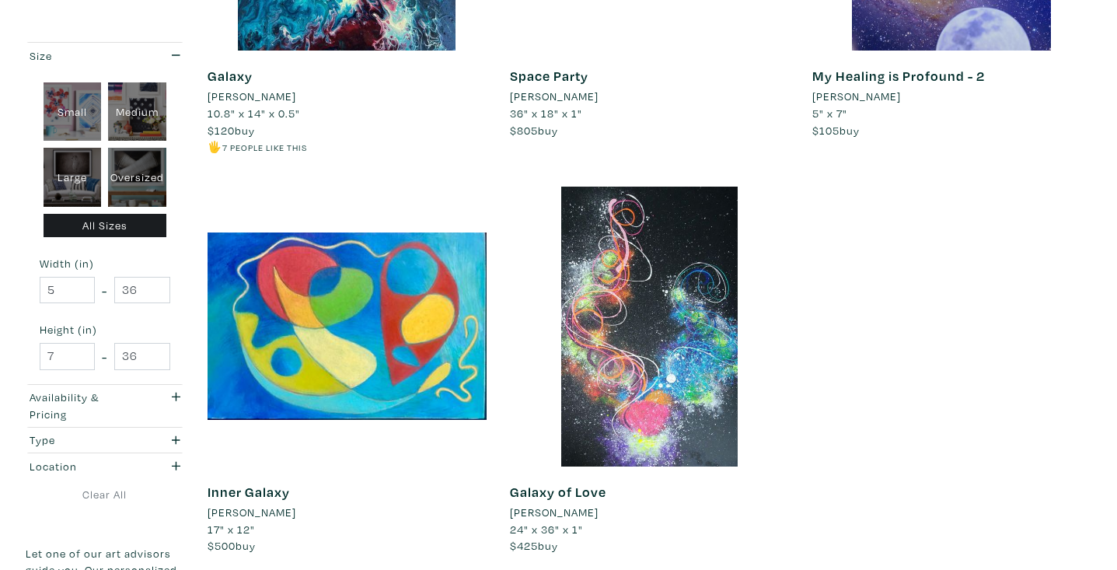
scroll to position [924, 0]
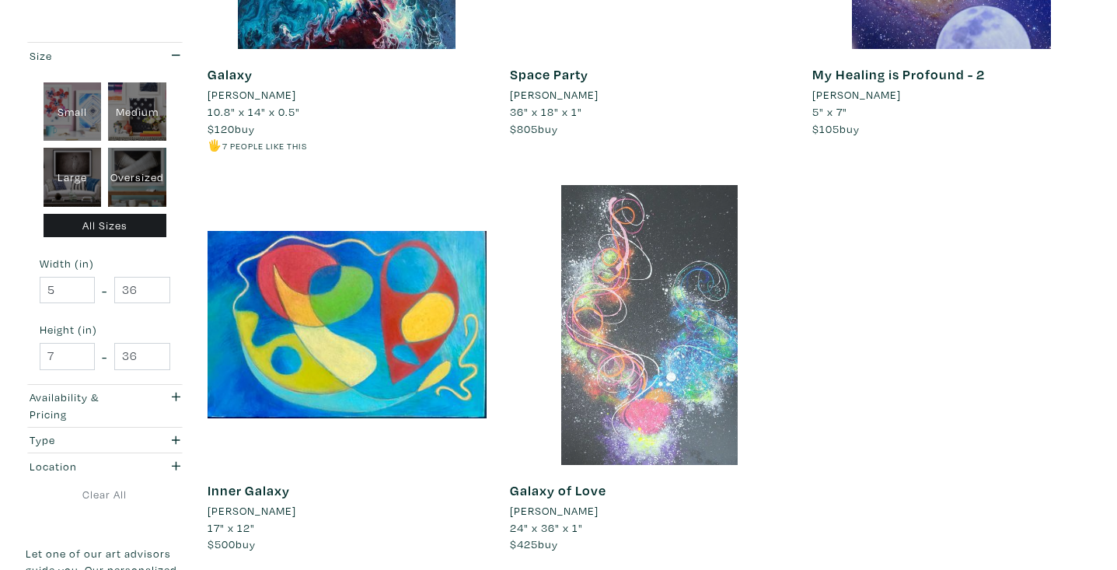
click at [671, 313] on div at bounding box center [649, 324] width 279 height 279
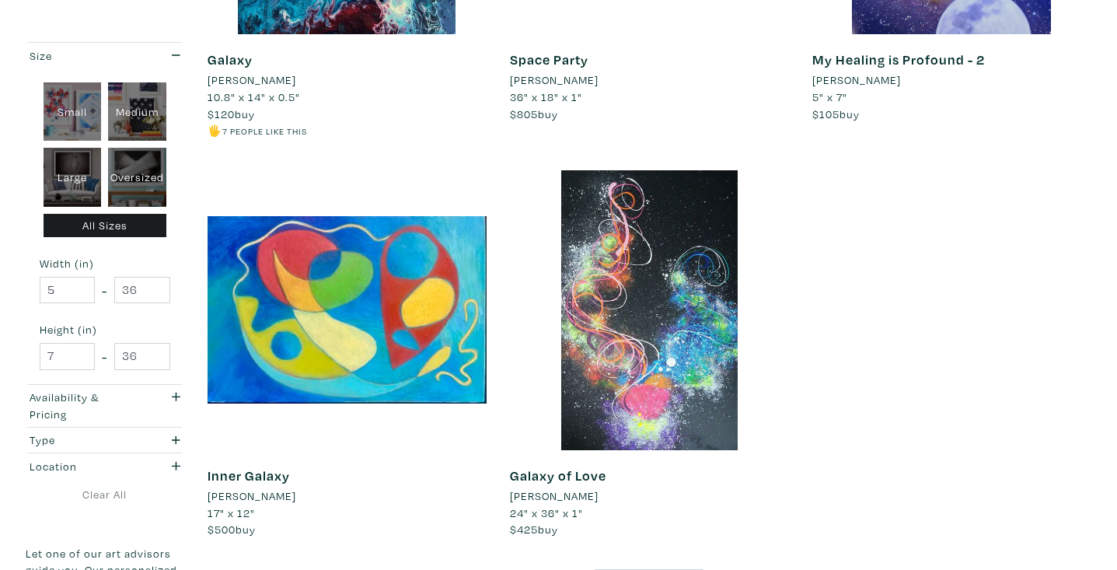
scroll to position [1005, 0]
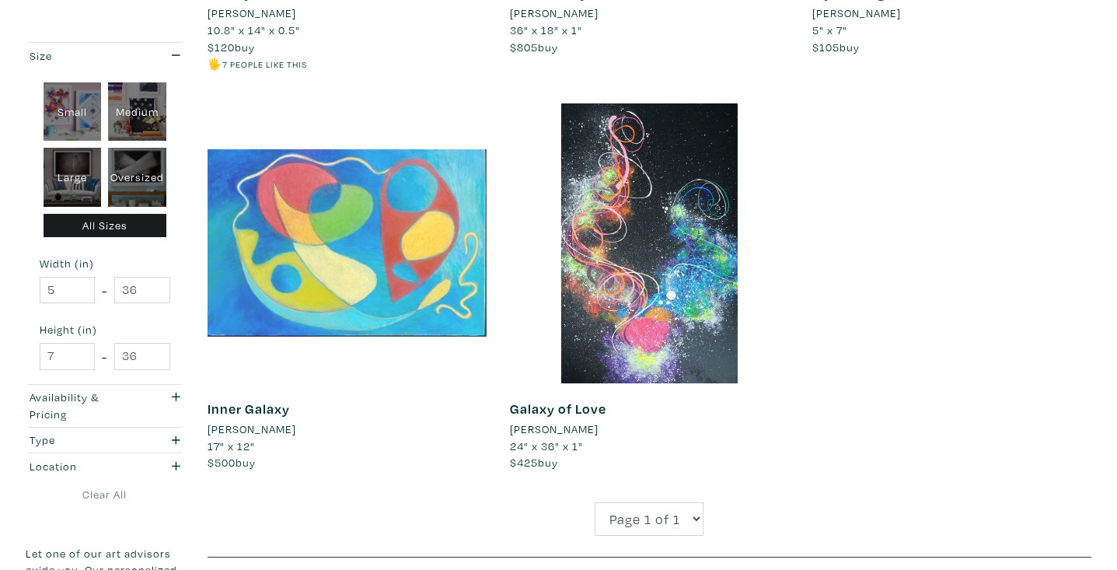
click at [286, 236] on div at bounding box center [347, 242] width 279 height 279
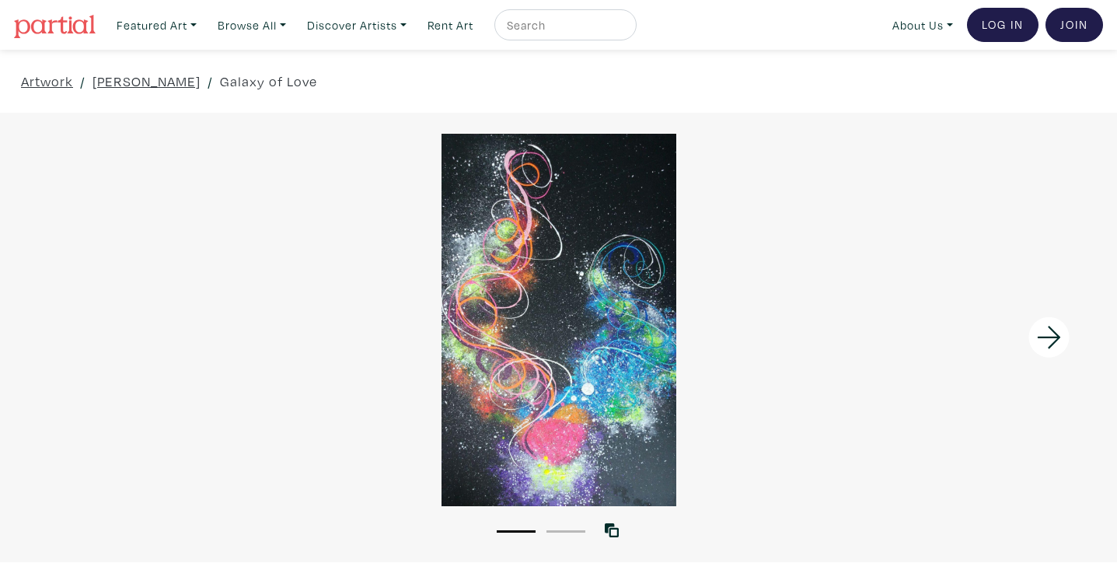
click at [1045, 327] on icon at bounding box center [1049, 338] width 53 height 42
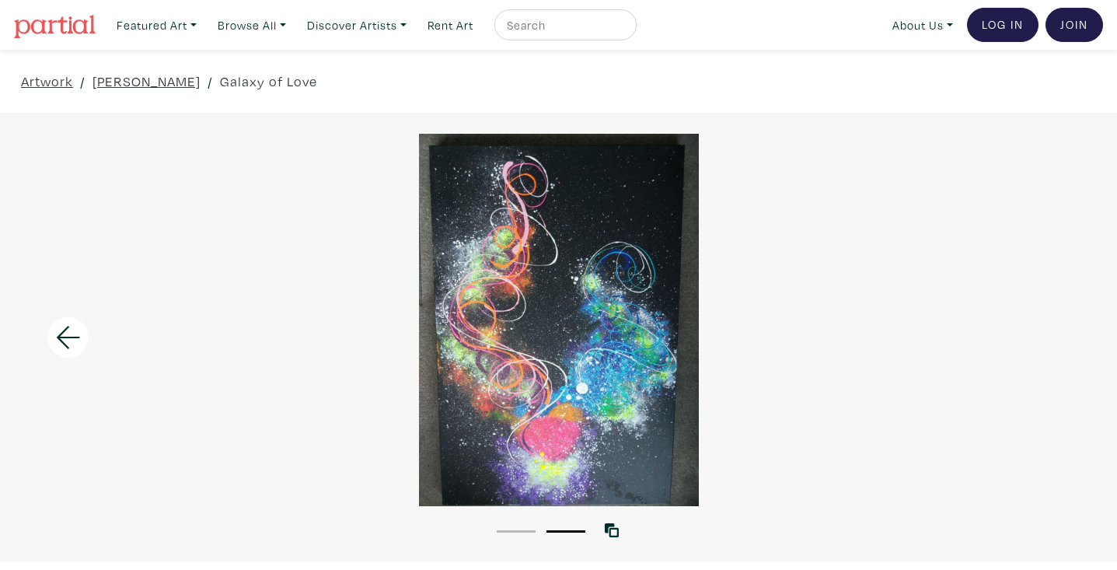
click at [65, 332] on icon at bounding box center [68, 338] width 53 height 42
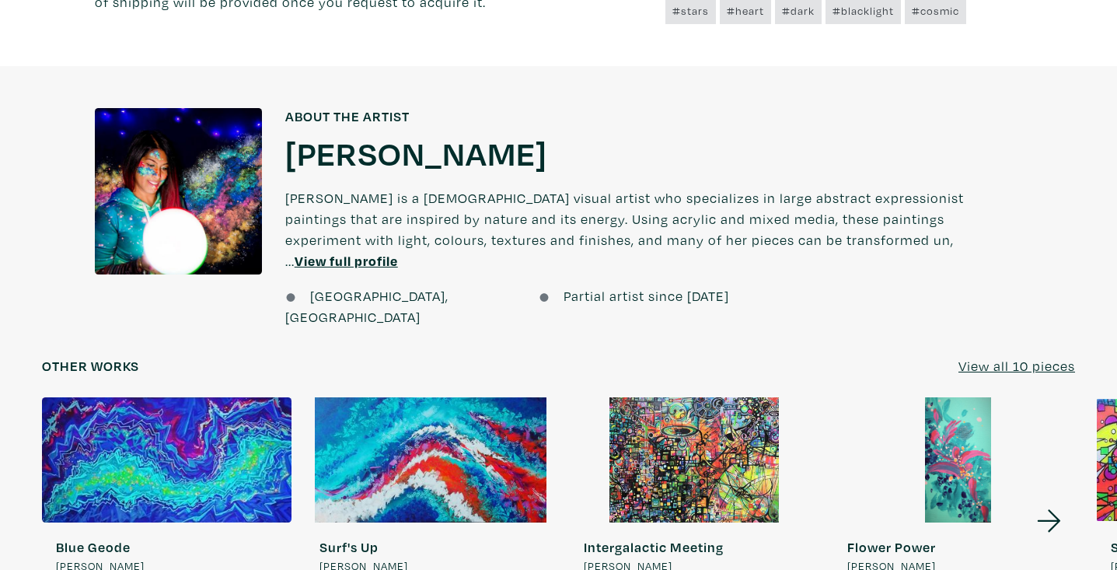
scroll to position [1163, 0]
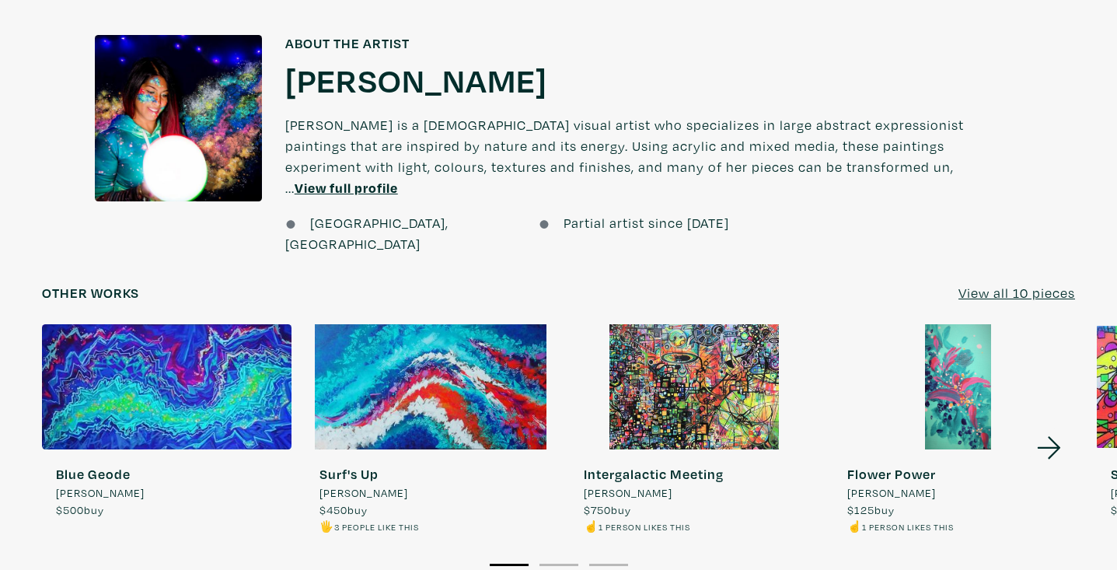
click at [1040, 427] on icon at bounding box center [1049, 448] width 53 height 42
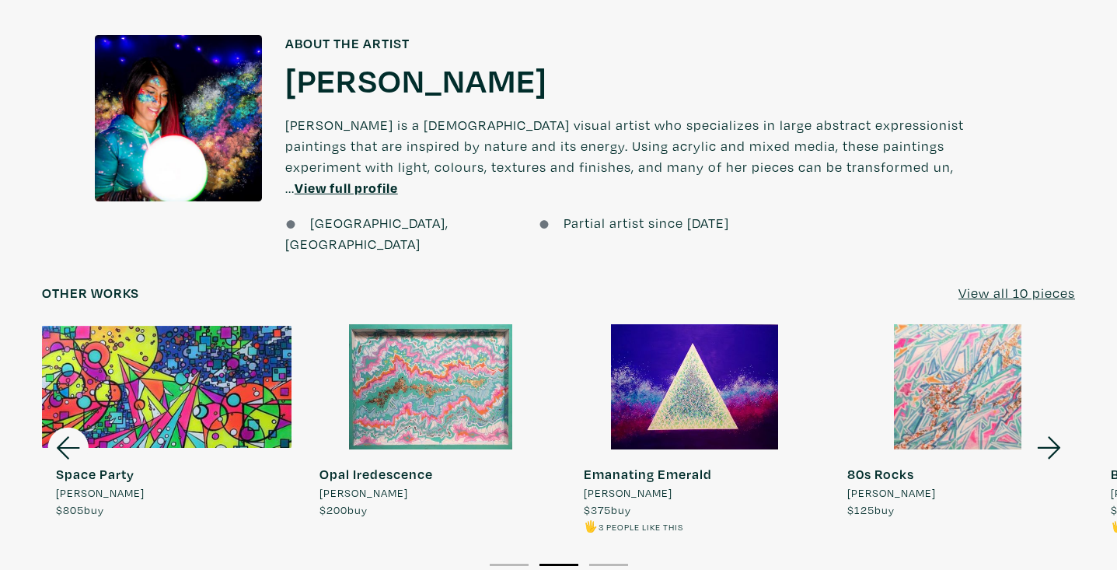
click at [685, 392] on div at bounding box center [695, 386] width 250 height 125
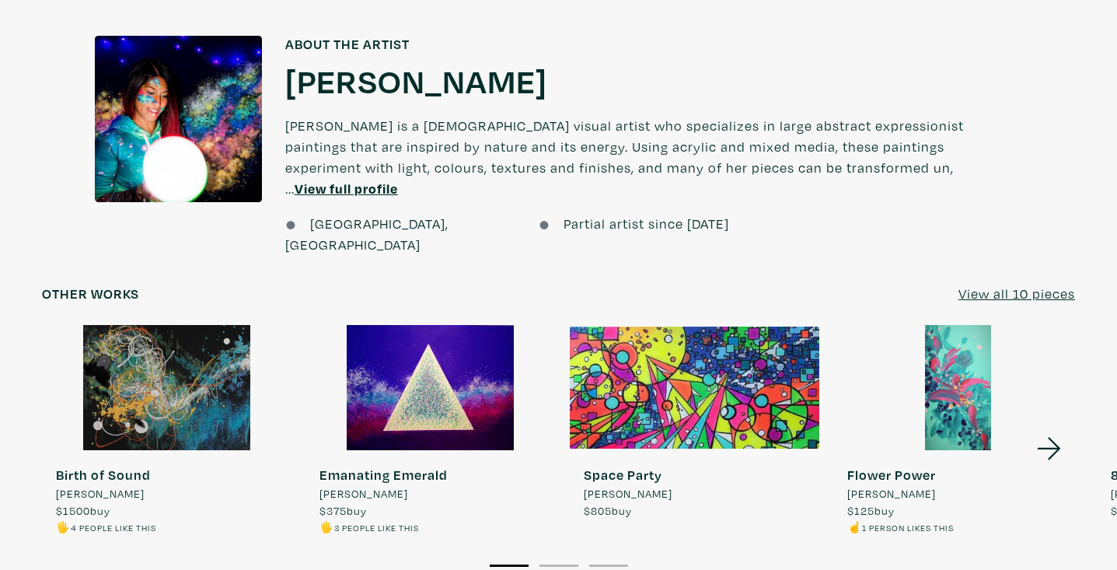
click at [1053, 428] on icon at bounding box center [1049, 449] width 53 height 42
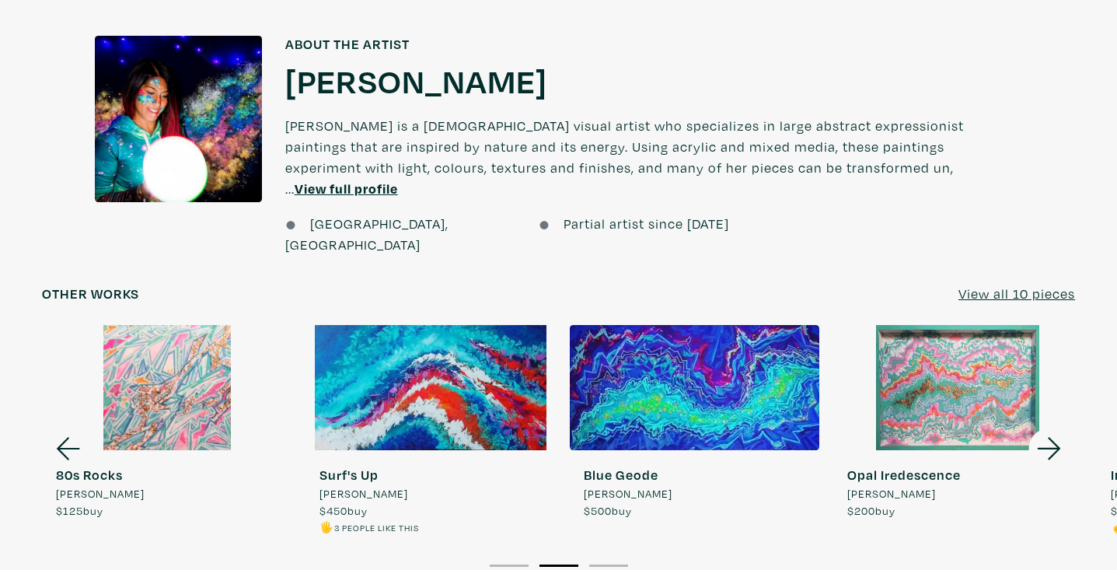
click at [1053, 428] on icon at bounding box center [1049, 449] width 53 height 42
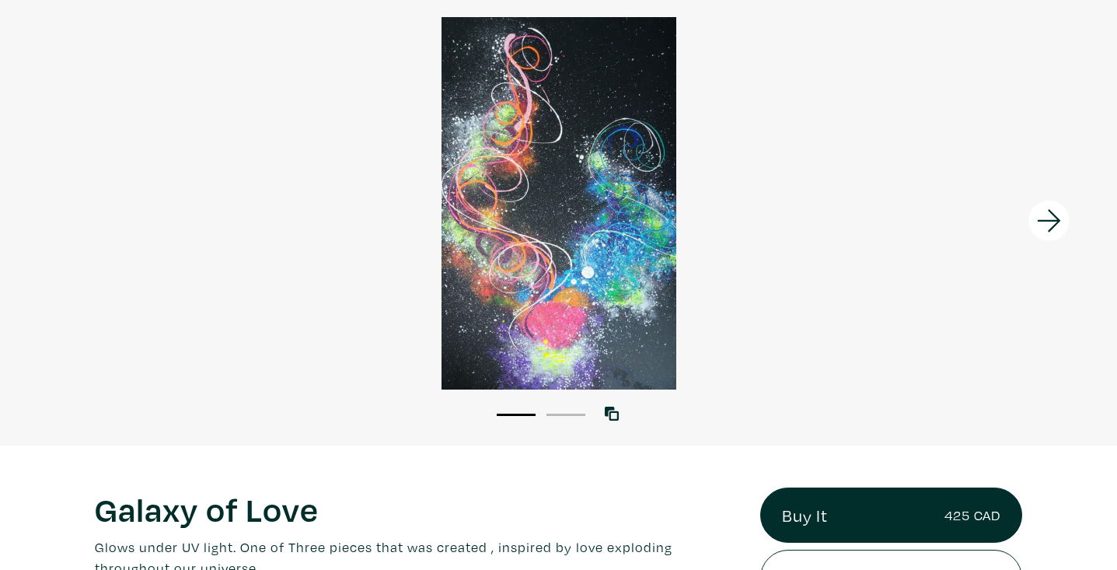
scroll to position [40, 0]
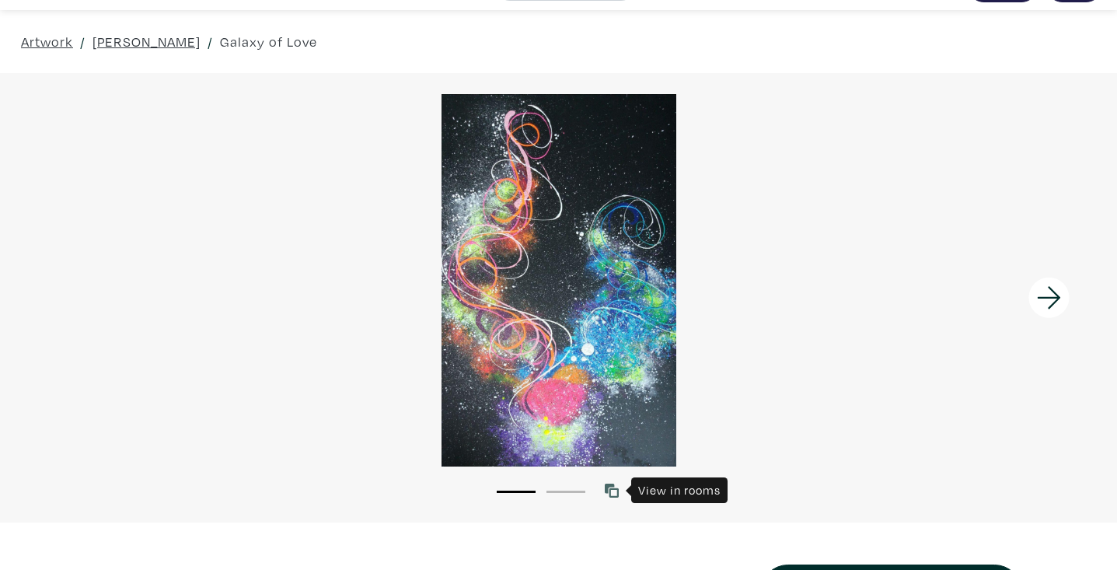
click at [611, 486] on icon at bounding box center [612, 491] width 14 height 14
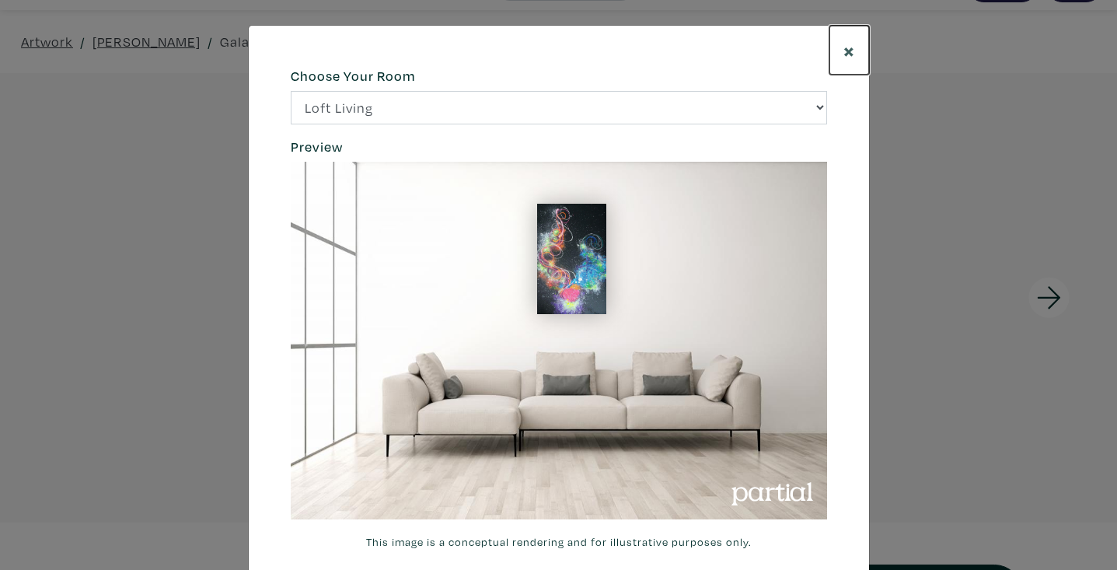
click at [855, 42] on button "×" at bounding box center [850, 50] width 40 height 49
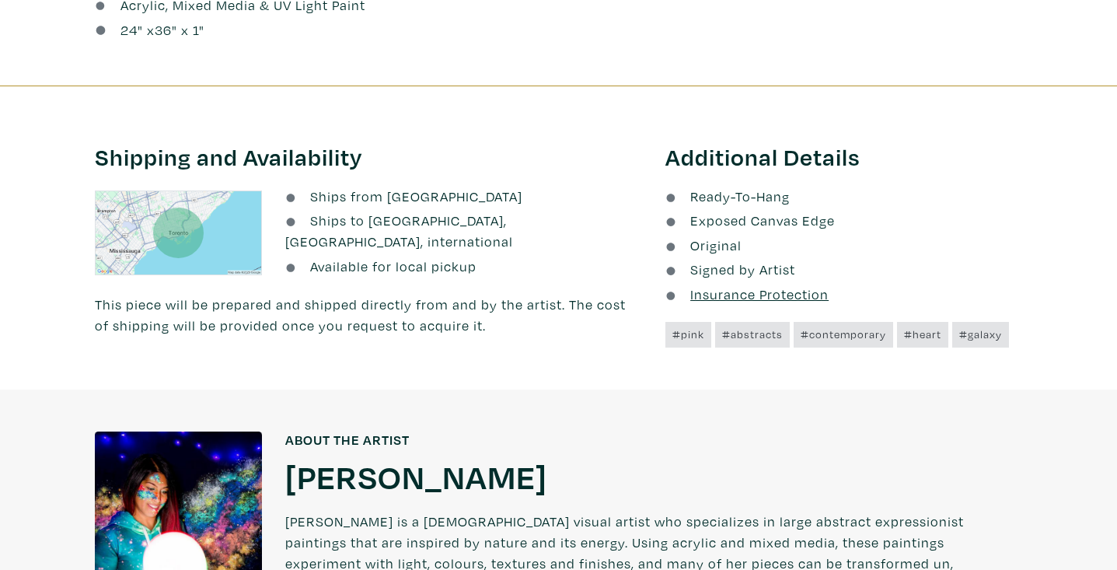
scroll to position [838, 0]
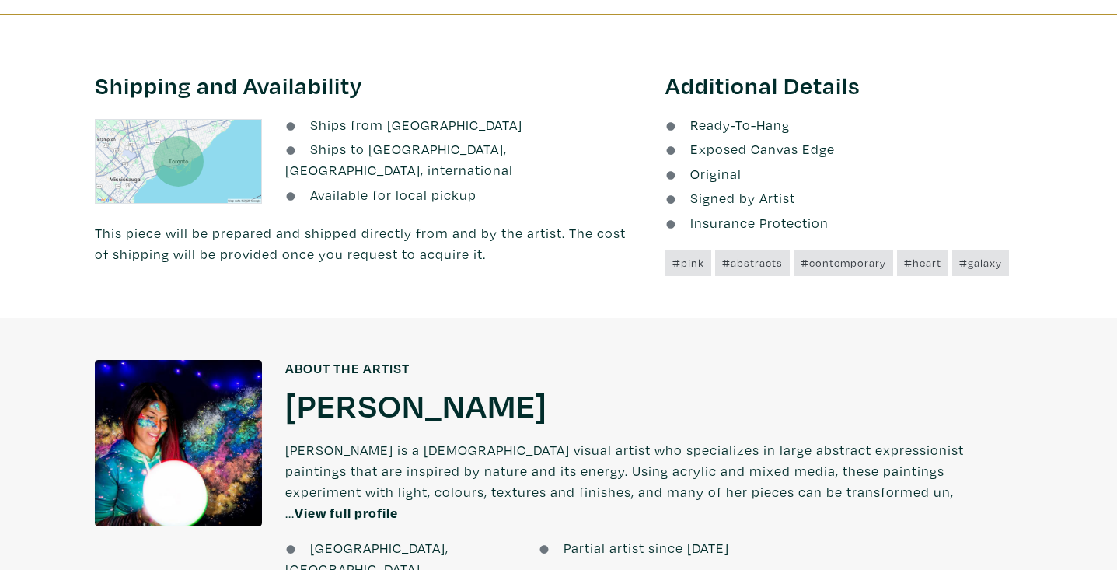
drag, startPoint x: 557, startPoint y: 205, endPoint x: 282, endPoint y: 2, distance: 342.0
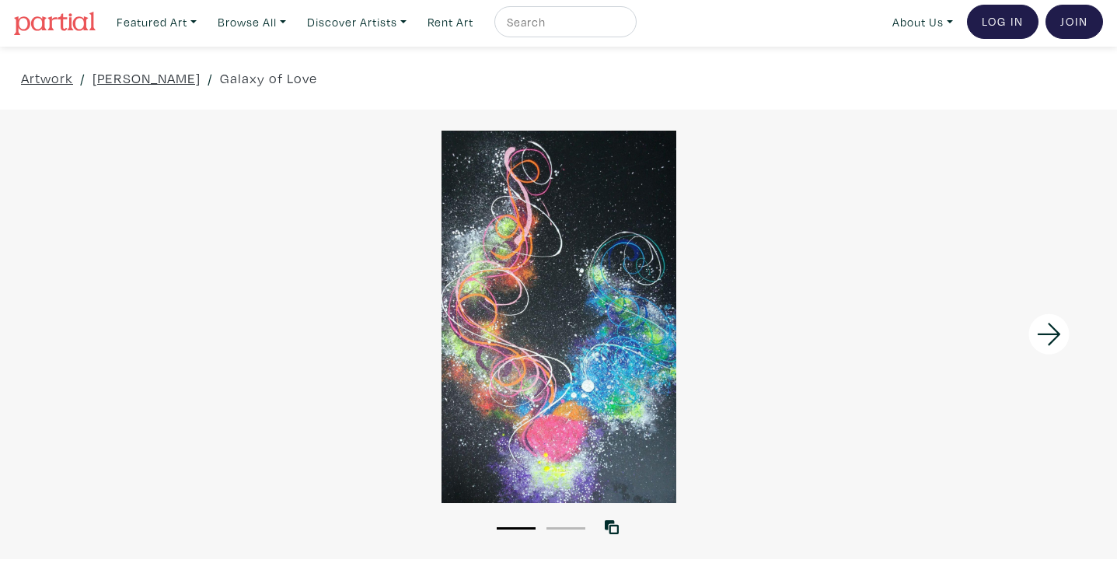
scroll to position [0, 0]
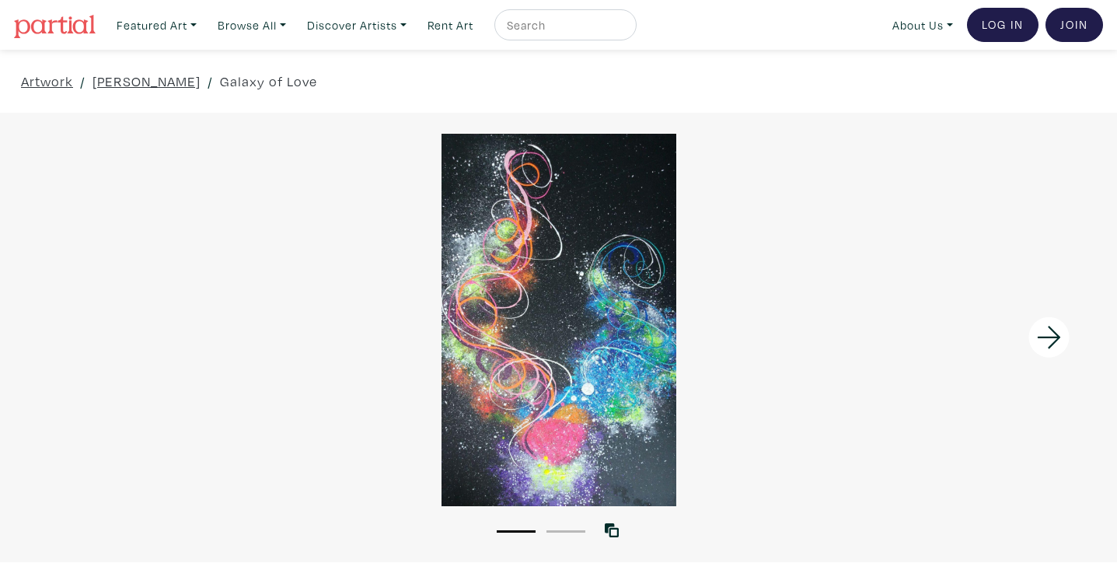
click at [616, 233] on div at bounding box center [558, 320] width 1117 height 372
